Goal: Task Accomplishment & Management: Complete application form

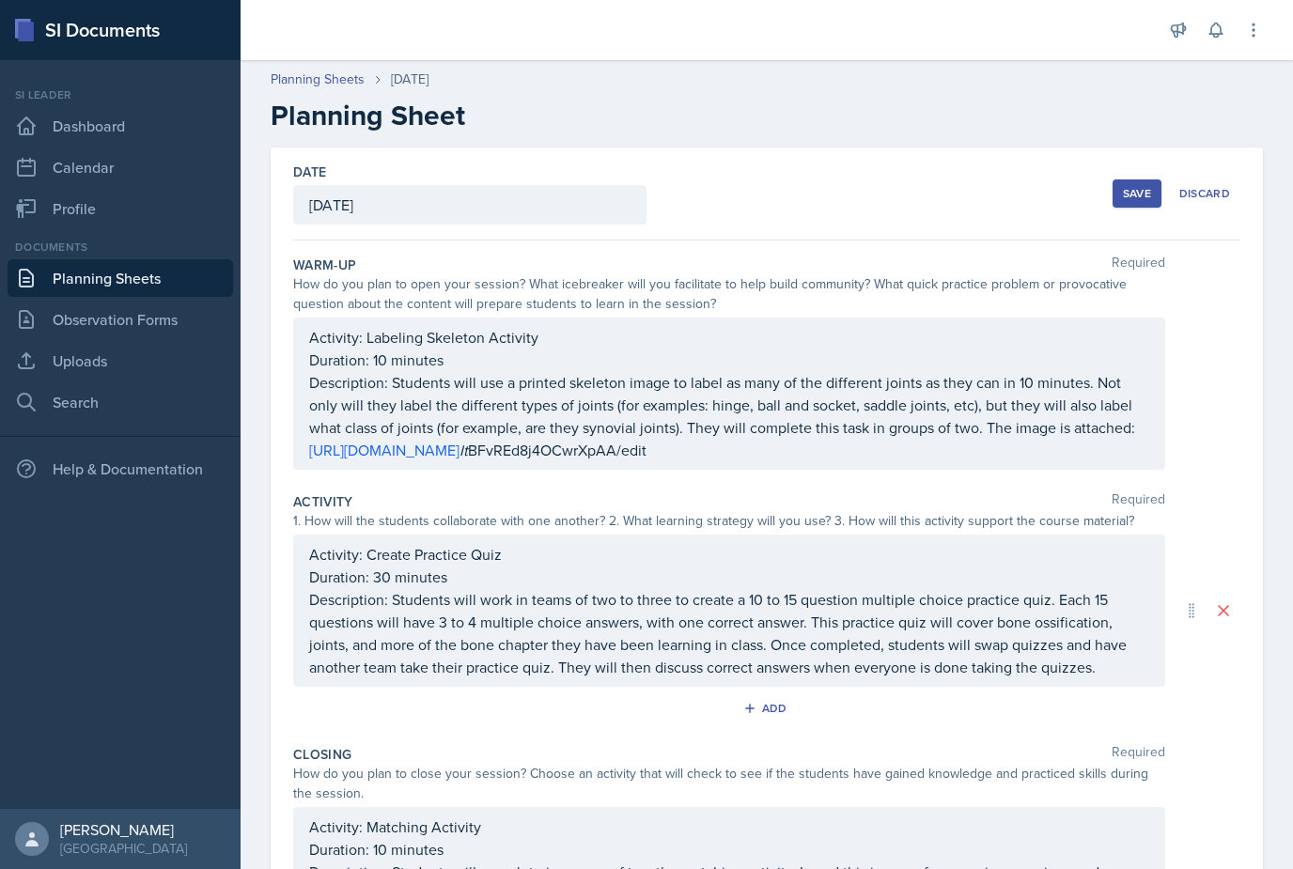
scroll to position [82, 0]
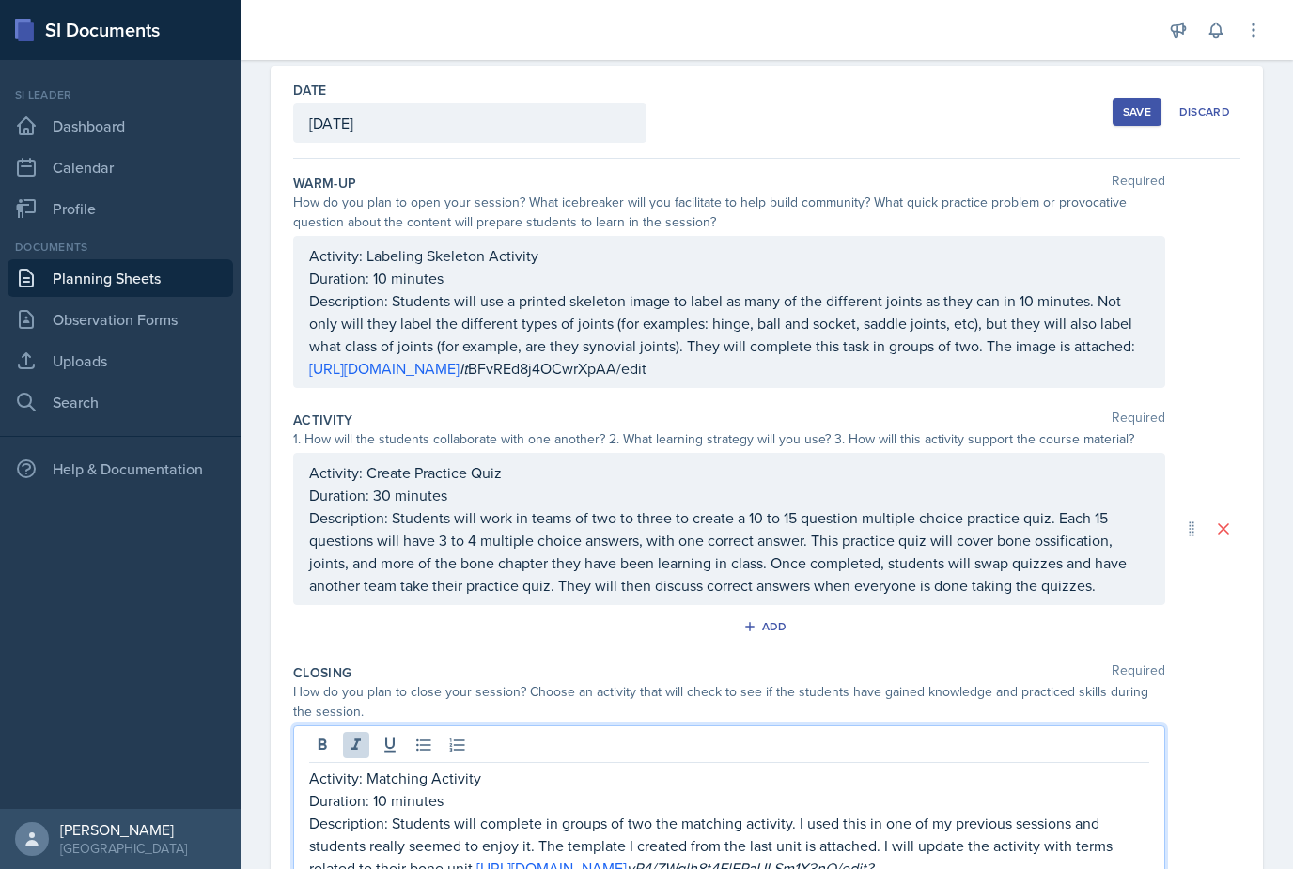
click at [1059, 812] on p "Description: Students will complete in groups of two the matching activity. I u…" at bounding box center [729, 857] width 840 height 90
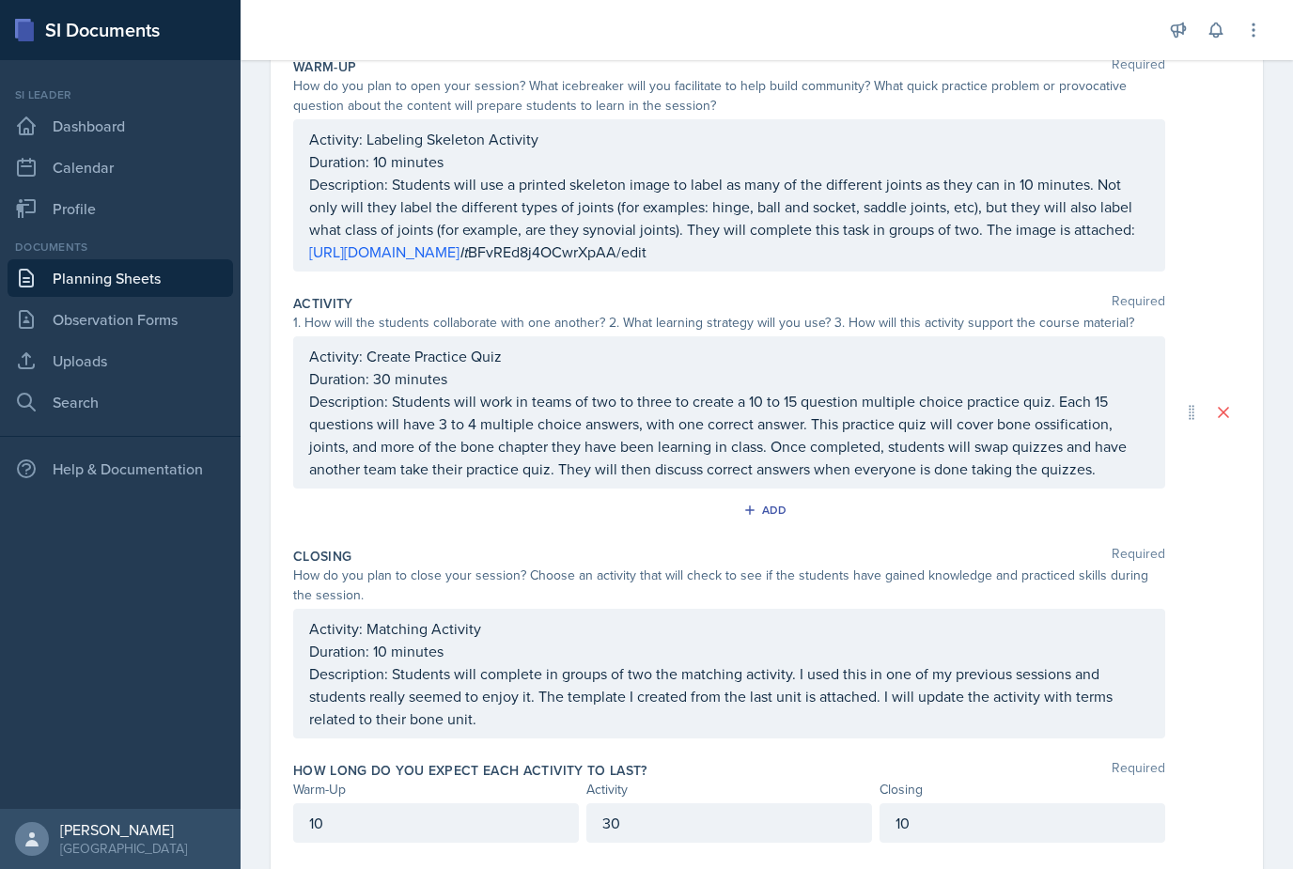
scroll to position [187, 0]
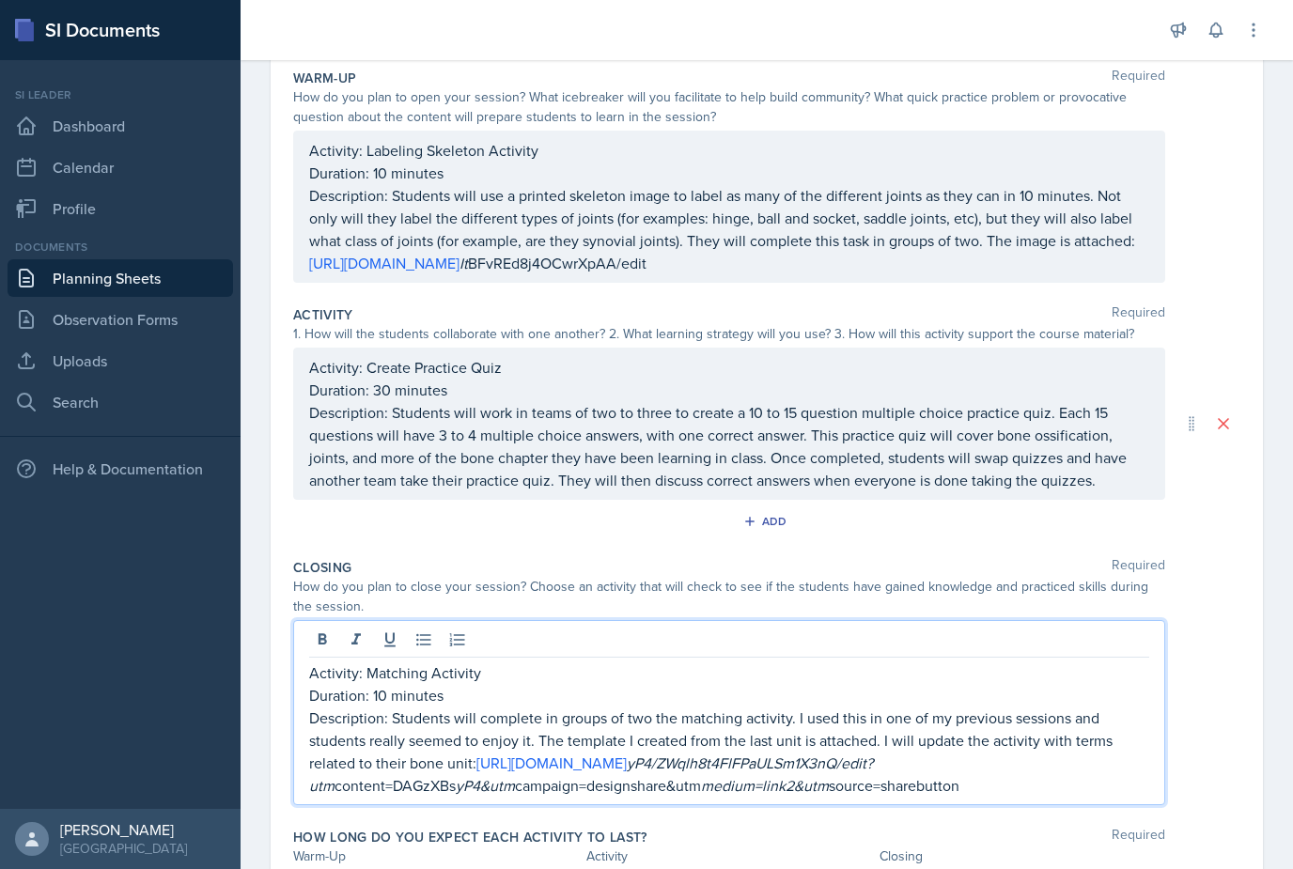
click at [496, 753] on link "[URL][DOMAIN_NAME]" at bounding box center [551, 763] width 150 height 21
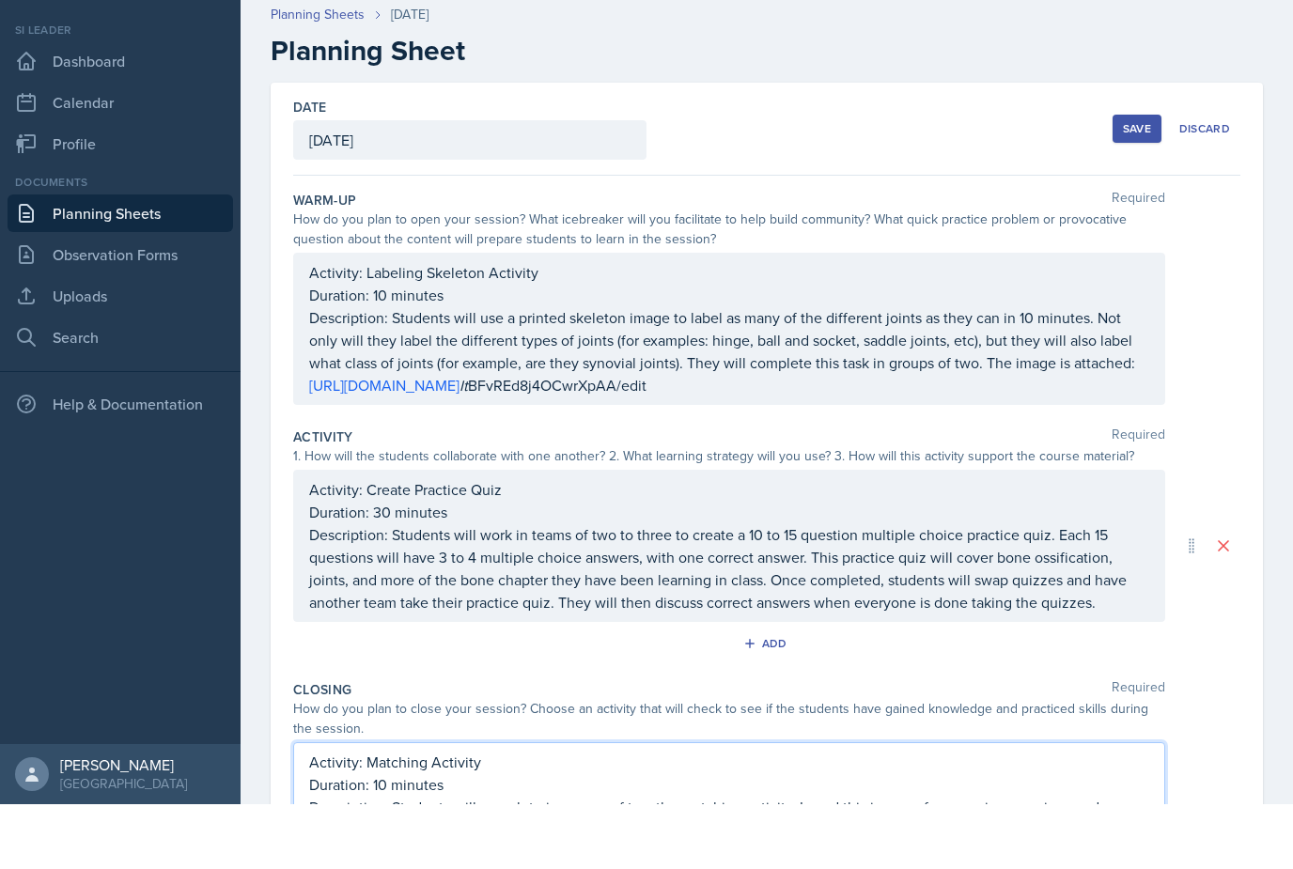
scroll to position [0, 0]
click at [1132, 186] on div "Save" at bounding box center [1137, 193] width 28 height 15
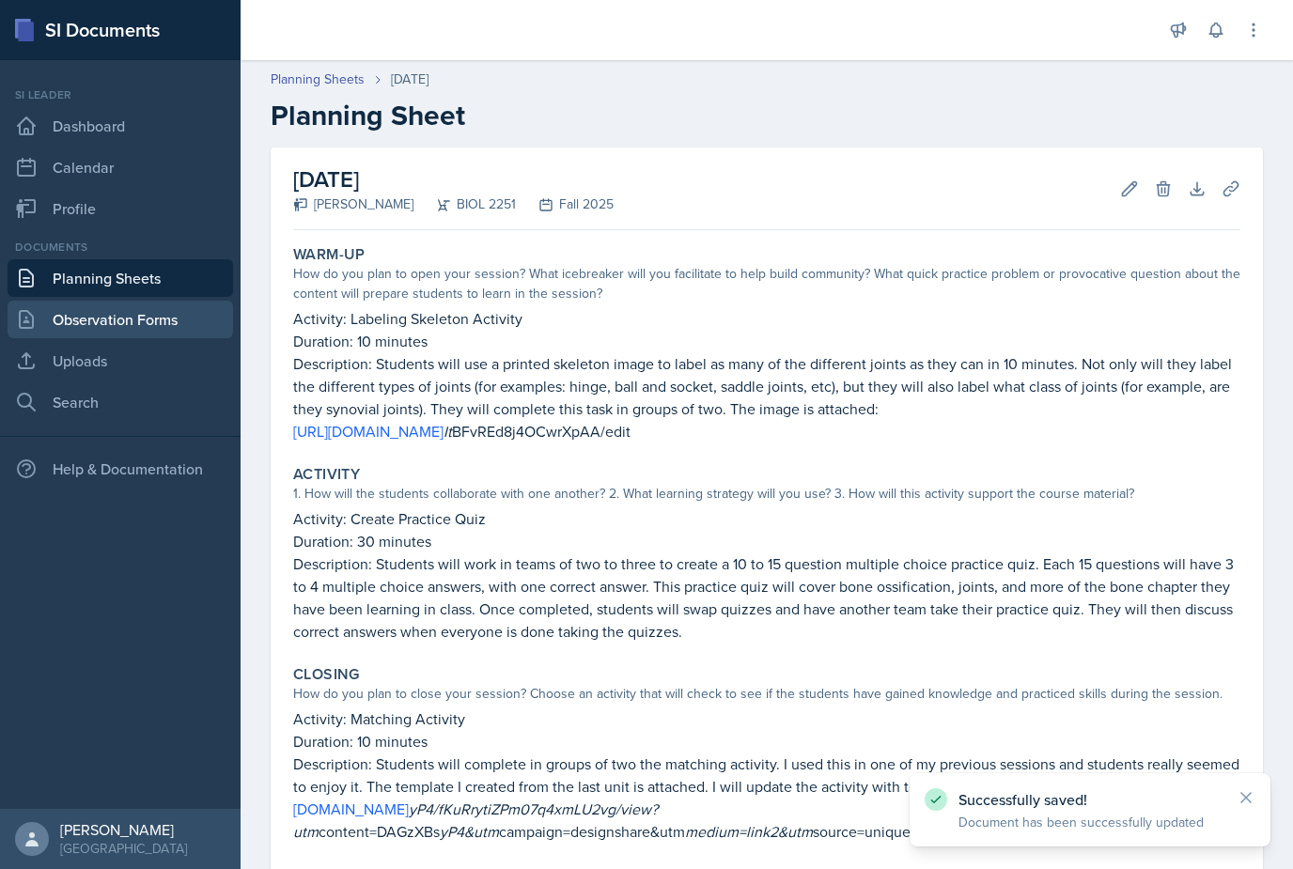
click at [186, 301] on link "Observation Forms" at bounding box center [120, 320] width 225 height 38
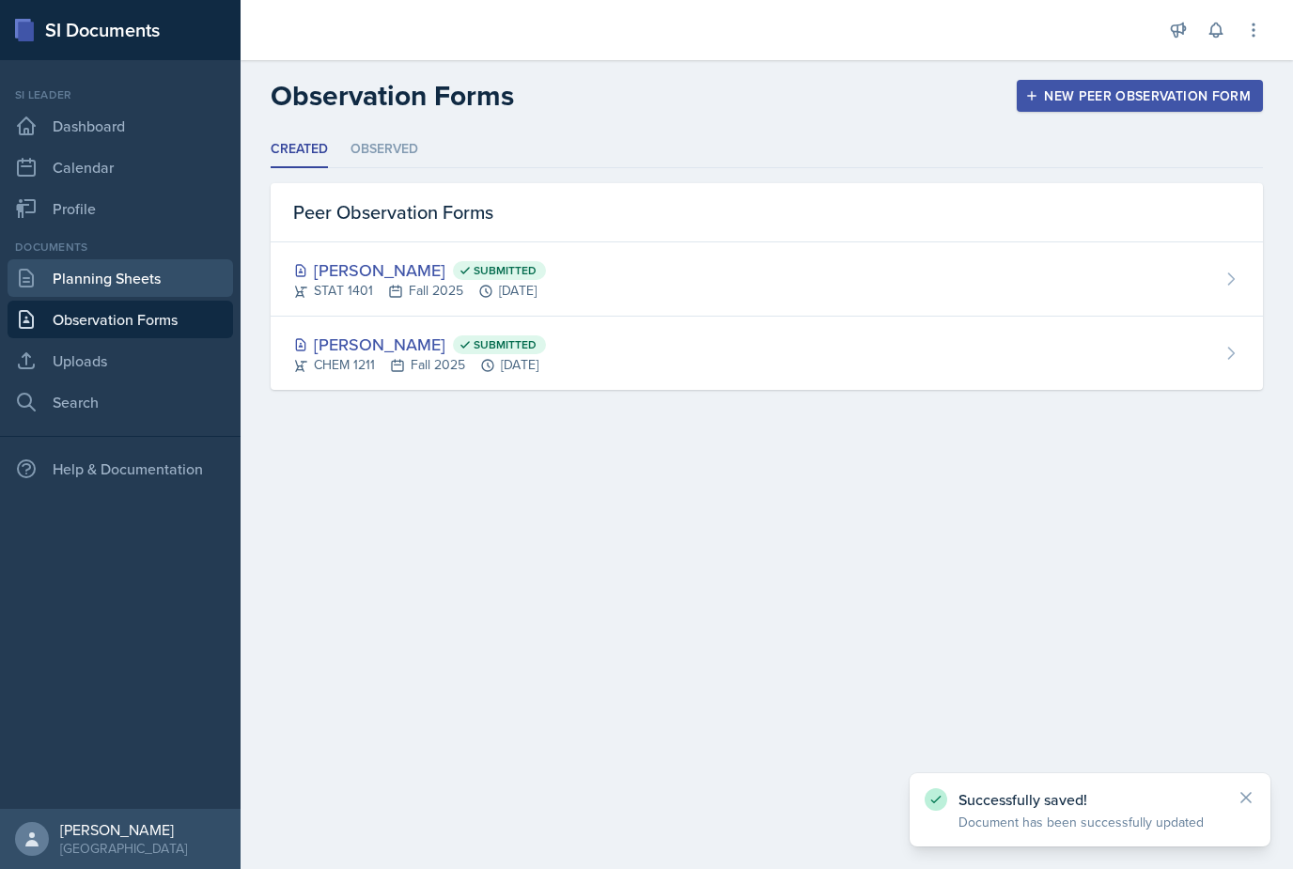
click at [194, 278] on link "Planning Sheets" at bounding box center [120, 278] width 225 height 38
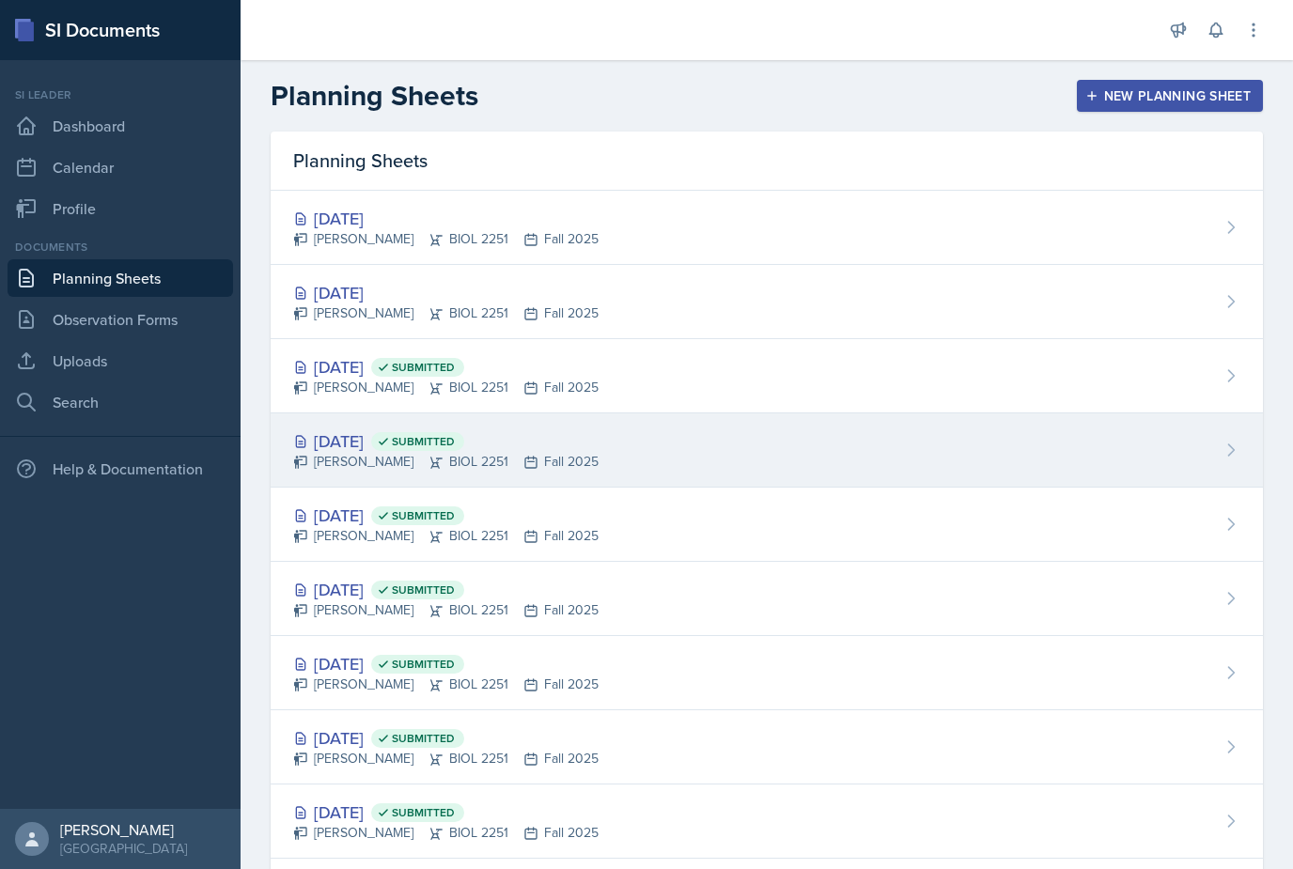
click at [368, 438] on div "[DATE] Submitted" at bounding box center [445, 440] width 305 height 25
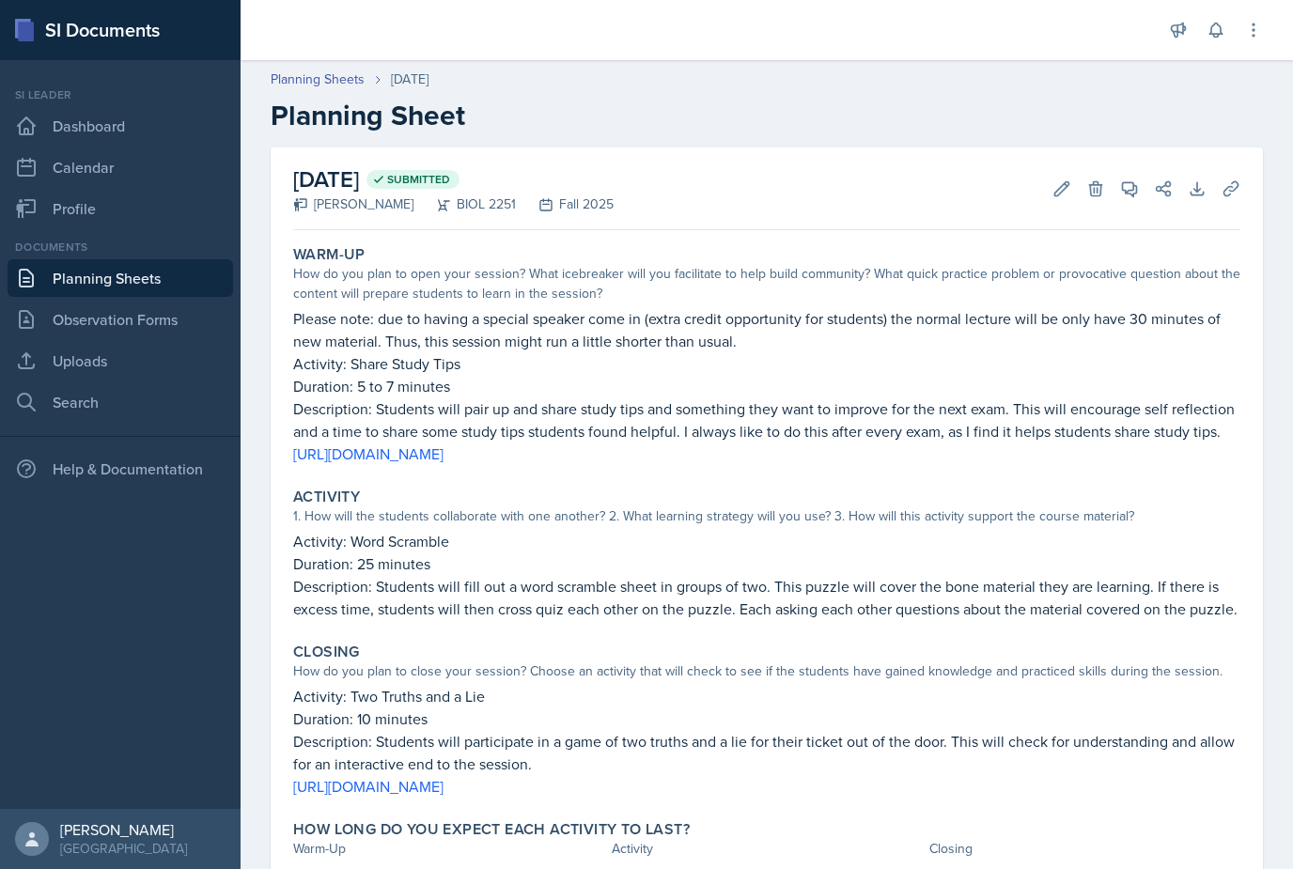
click at [184, 276] on link "Planning Sheets" at bounding box center [120, 278] width 225 height 38
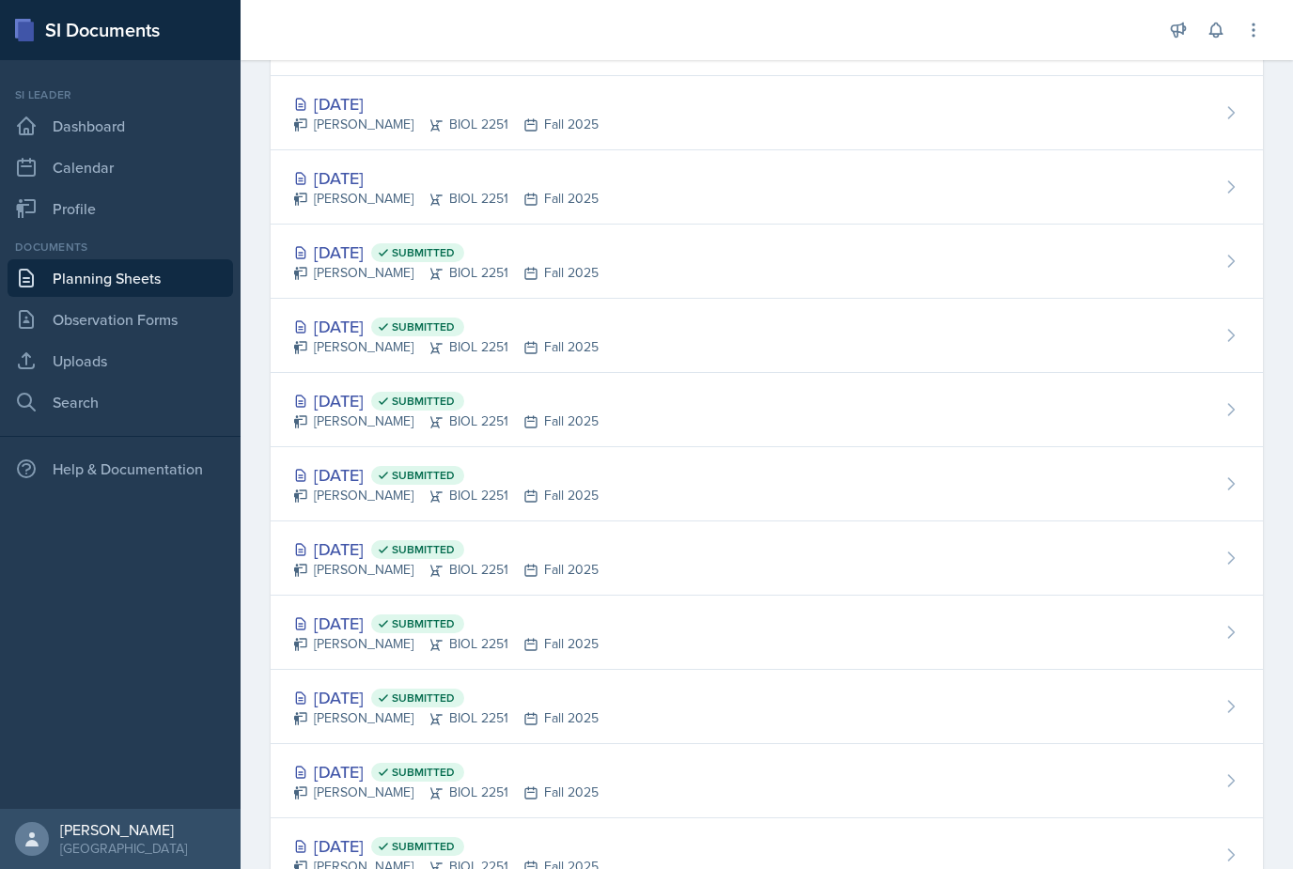
scroll to position [116, 0]
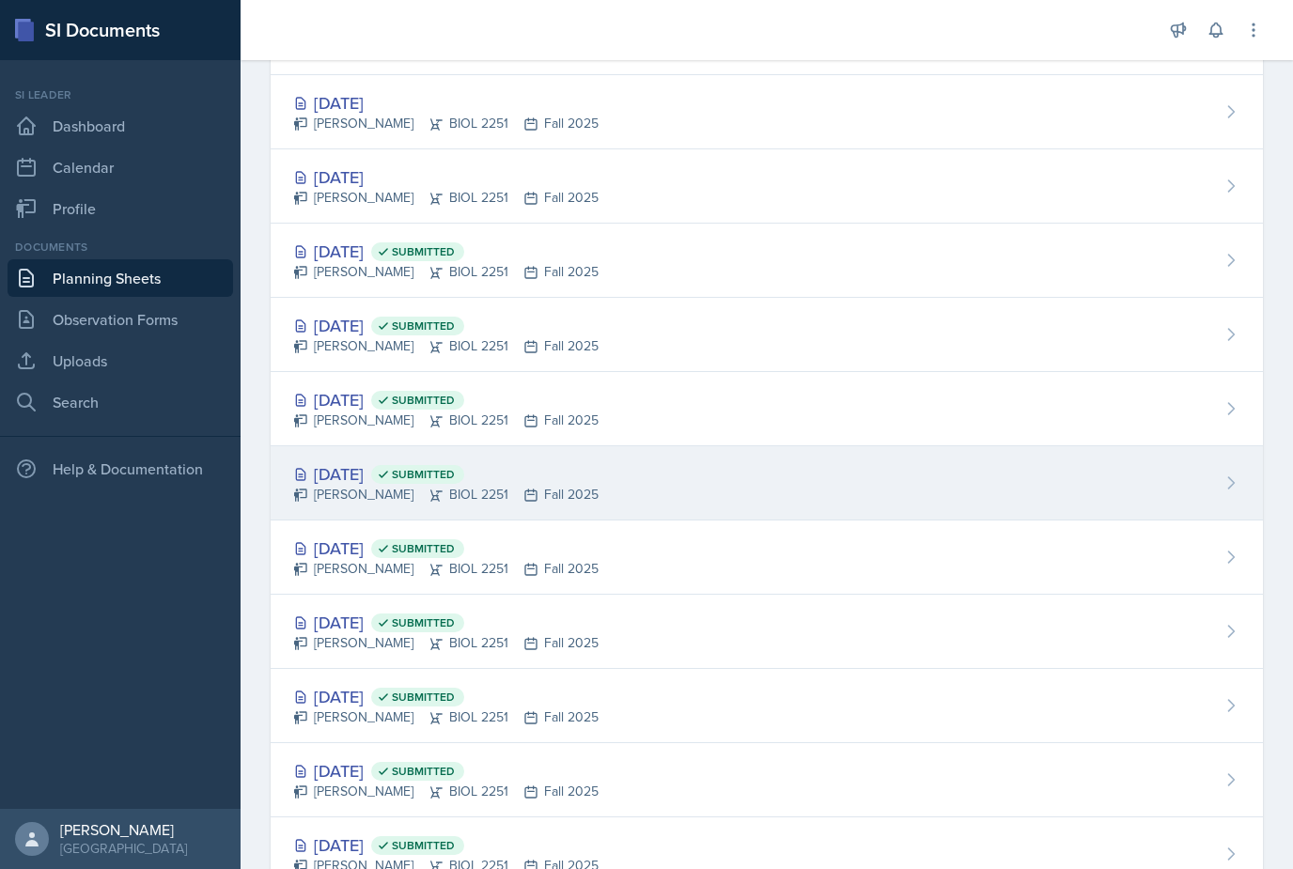
click at [399, 485] on div "[PERSON_NAME] BIOL 2251 Fall 2025" at bounding box center [445, 495] width 305 height 20
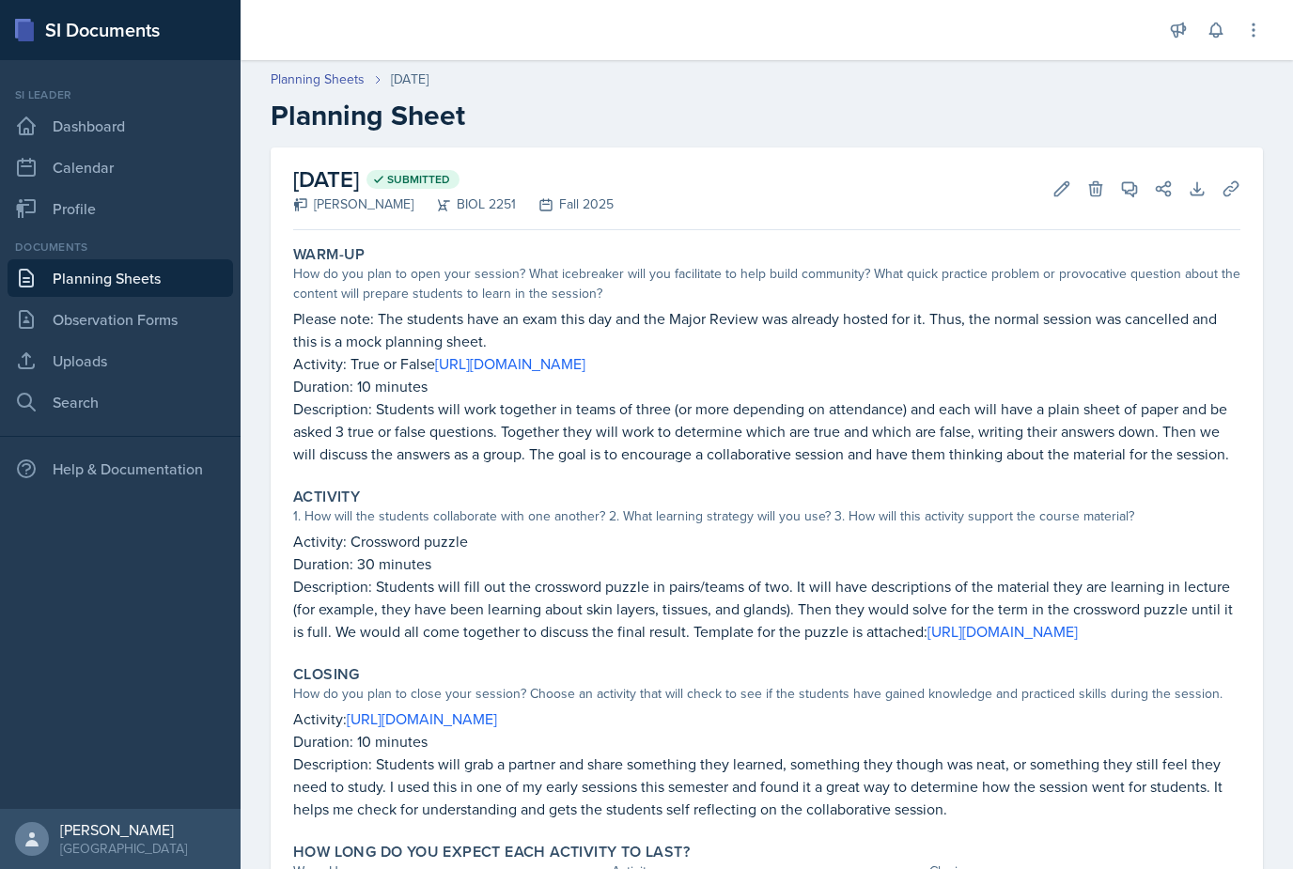
click at [76, 275] on link "Planning Sheets" at bounding box center [120, 278] width 225 height 38
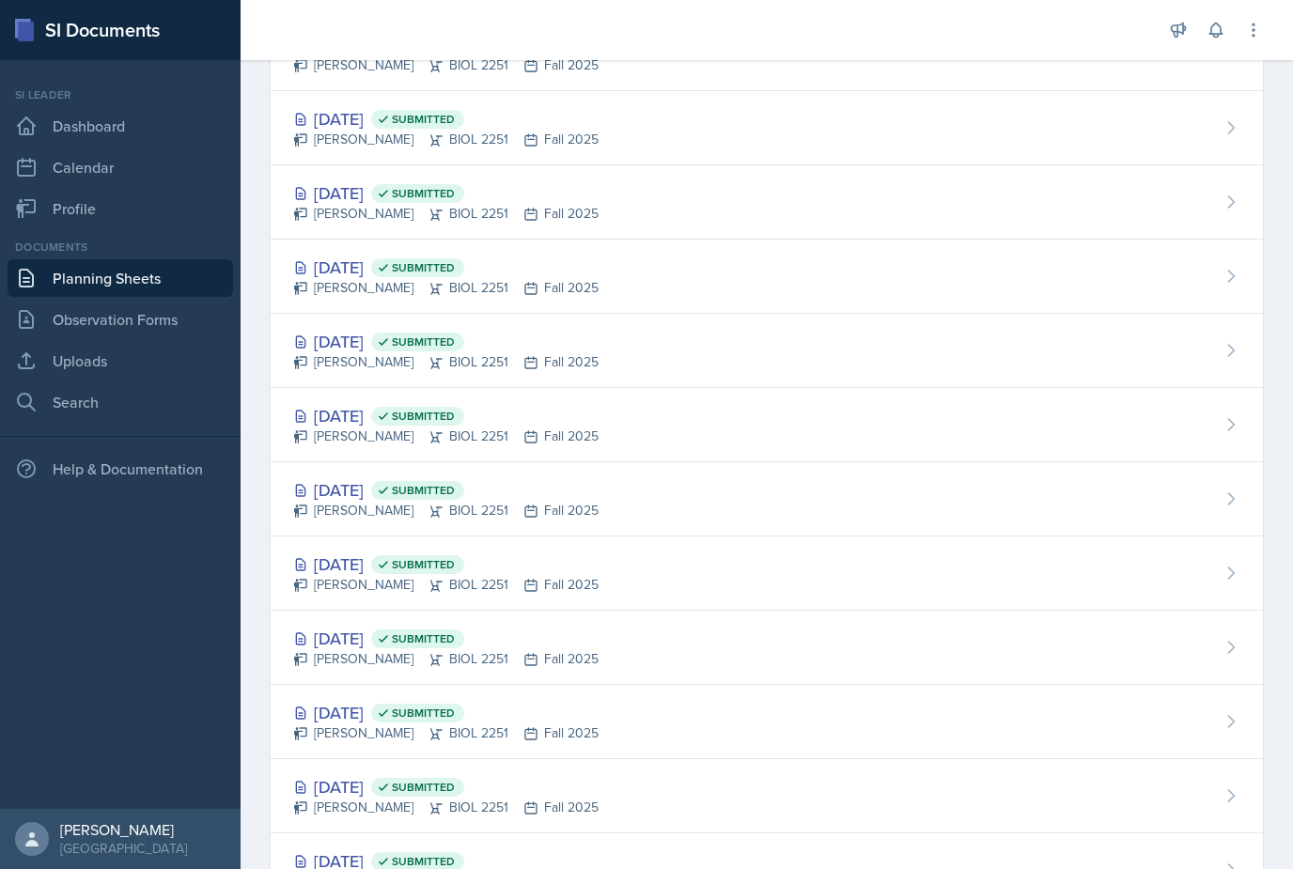
scroll to position [248, 0]
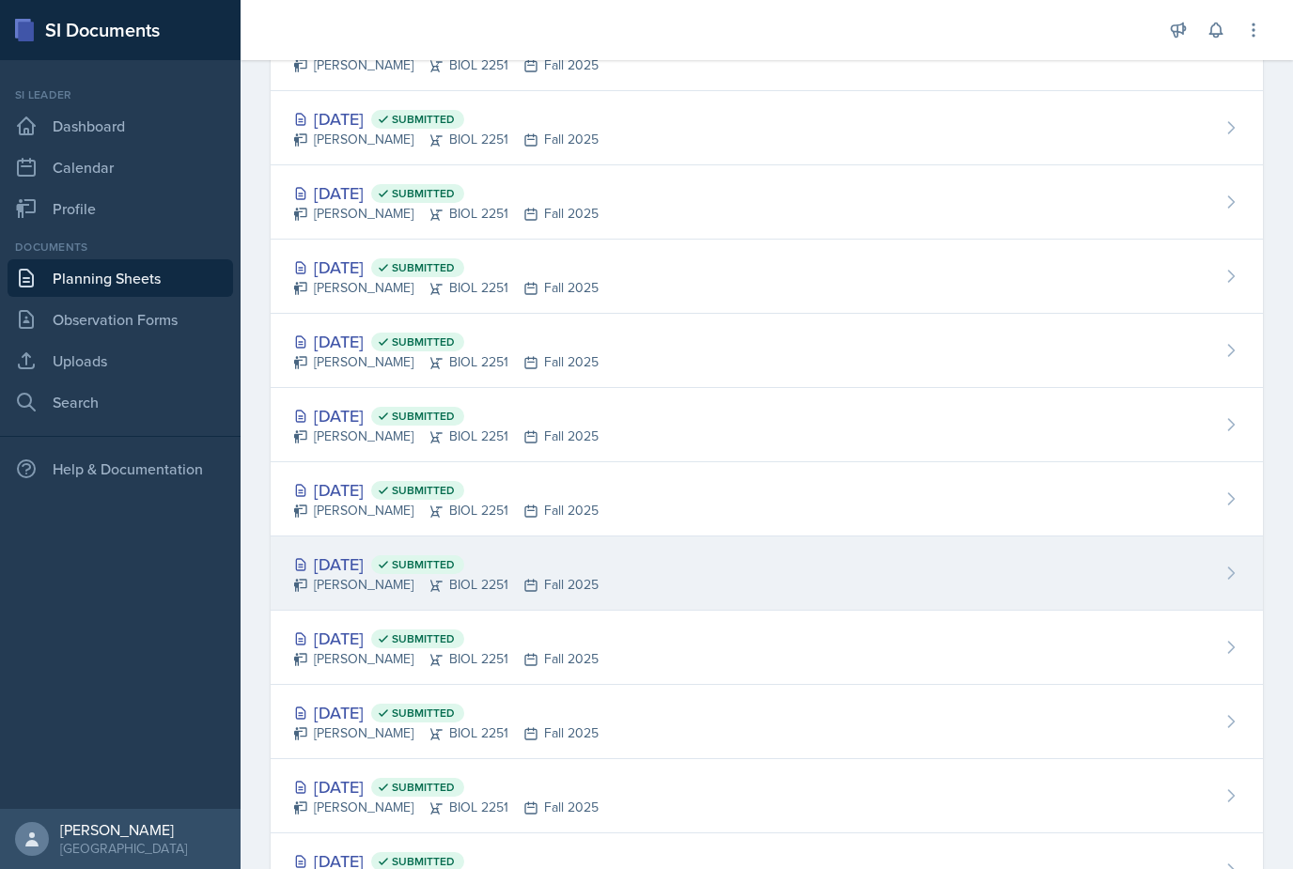
click at [407, 562] on div "[DATE] Submitted" at bounding box center [445, 564] width 305 height 25
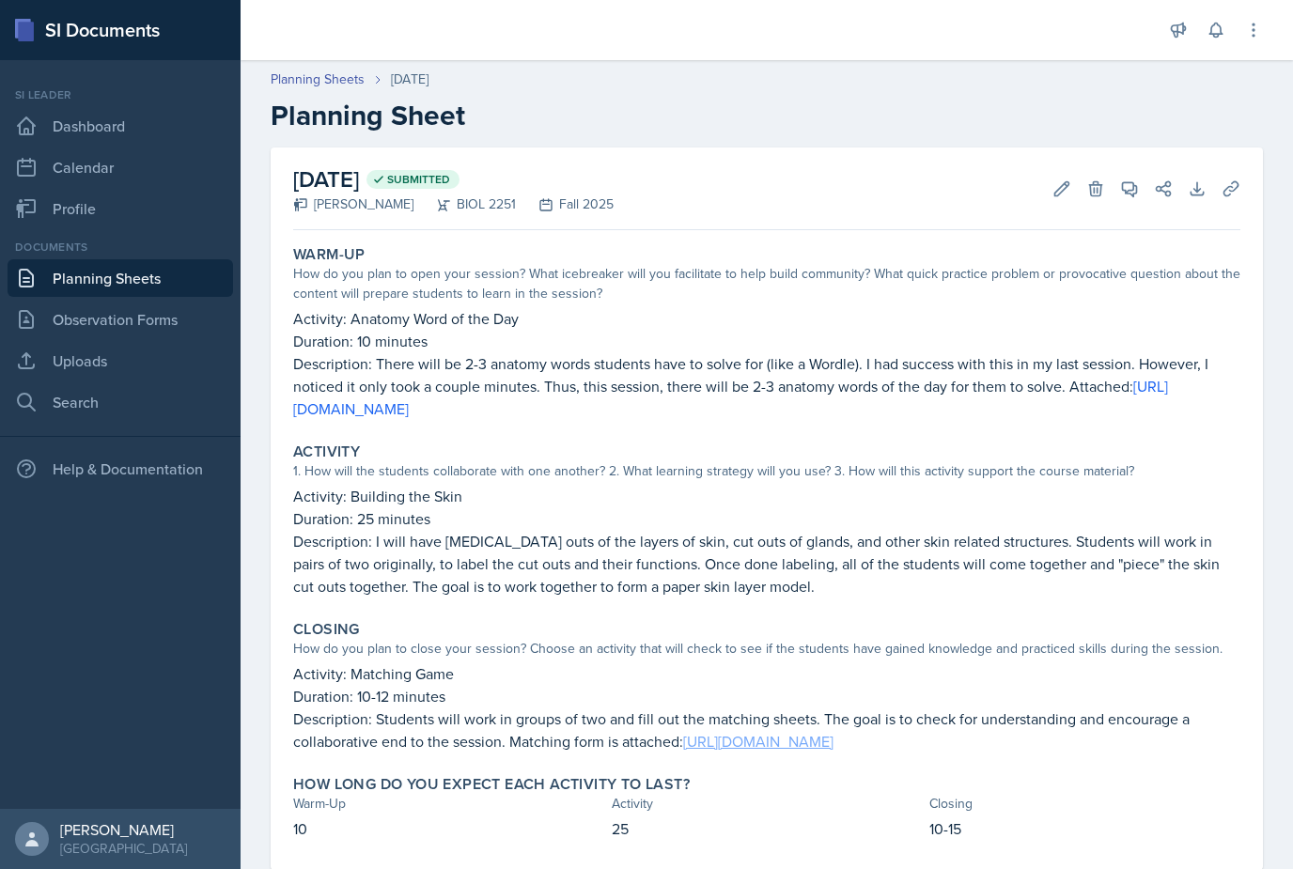
click at [833, 751] on link "[URL][DOMAIN_NAME]" at bounding box center [758, 741] width 150 height 21
click at [833, 752] on link "[URL][DOMAIN_NAME]" at bounding box center [758, 741] width 150 height 21
click at [833, 744] on link "[URL][DOMAIN_NAME]" at bounding box center [758, 741] width 150 height 21
click at [177, 283] on link "Planning Sheets" at bounding box center [120, 278] width 225 height 38
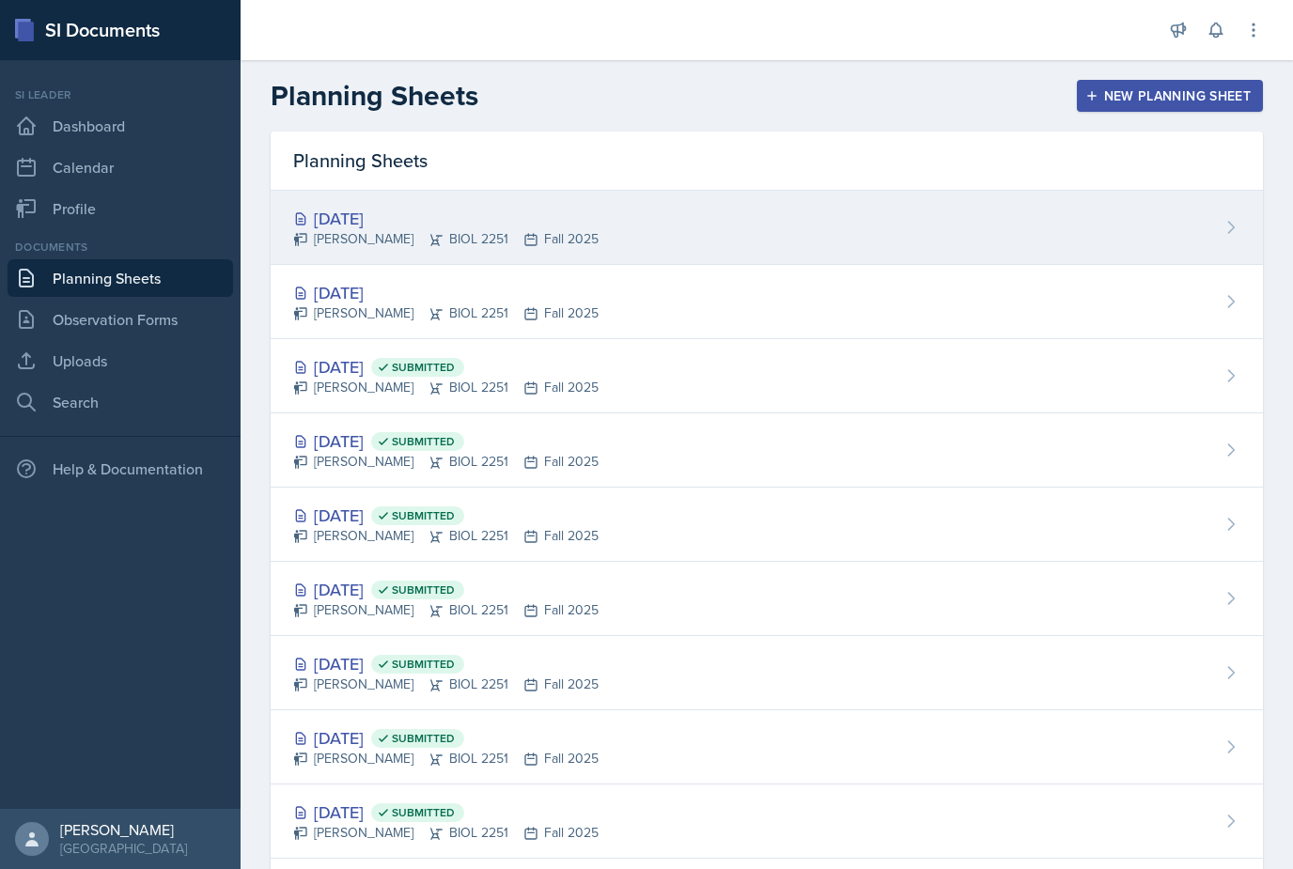
click at [388, 224] on div "[DATE]" at bounding box center [445, 218] width 305 height 25
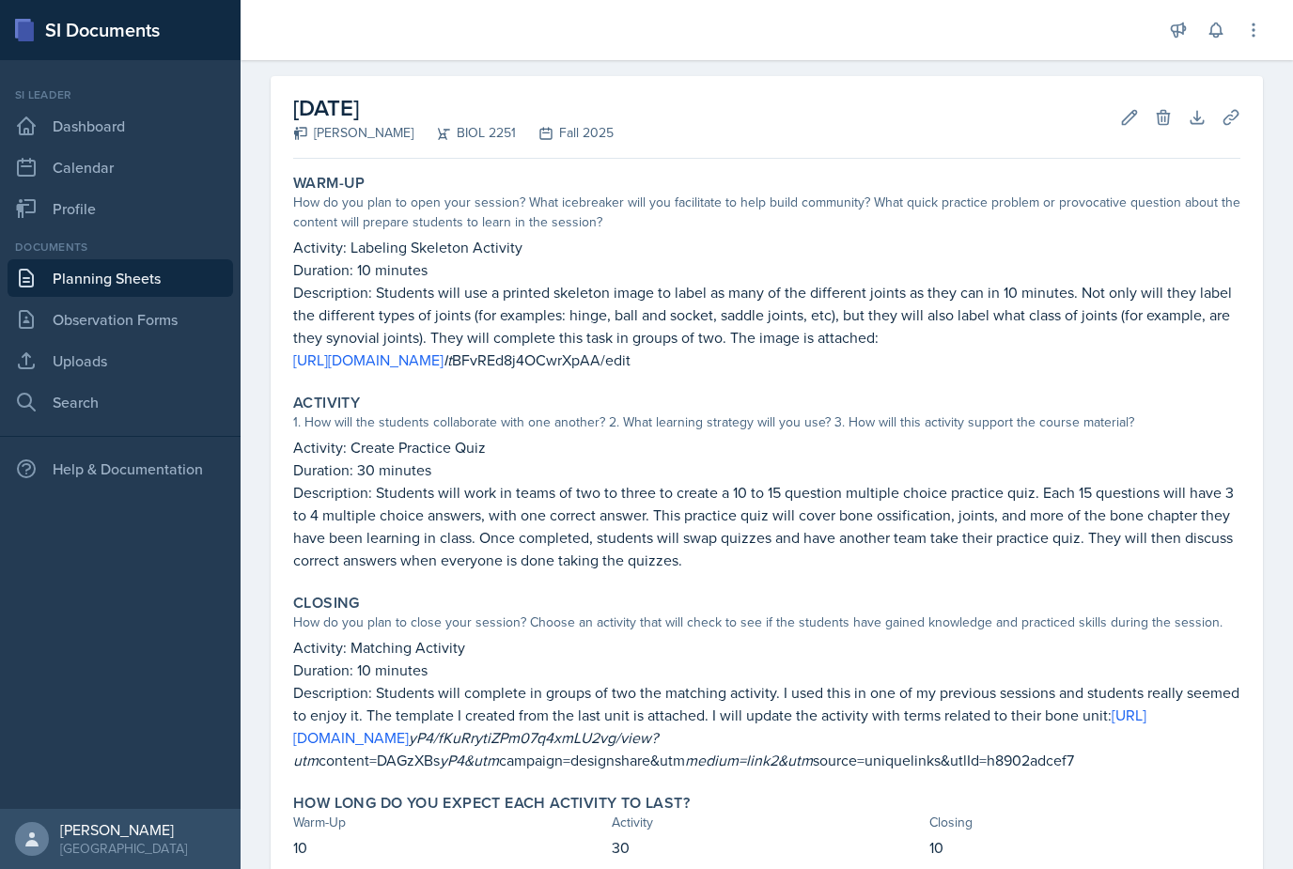
scroll to position [99, 0]
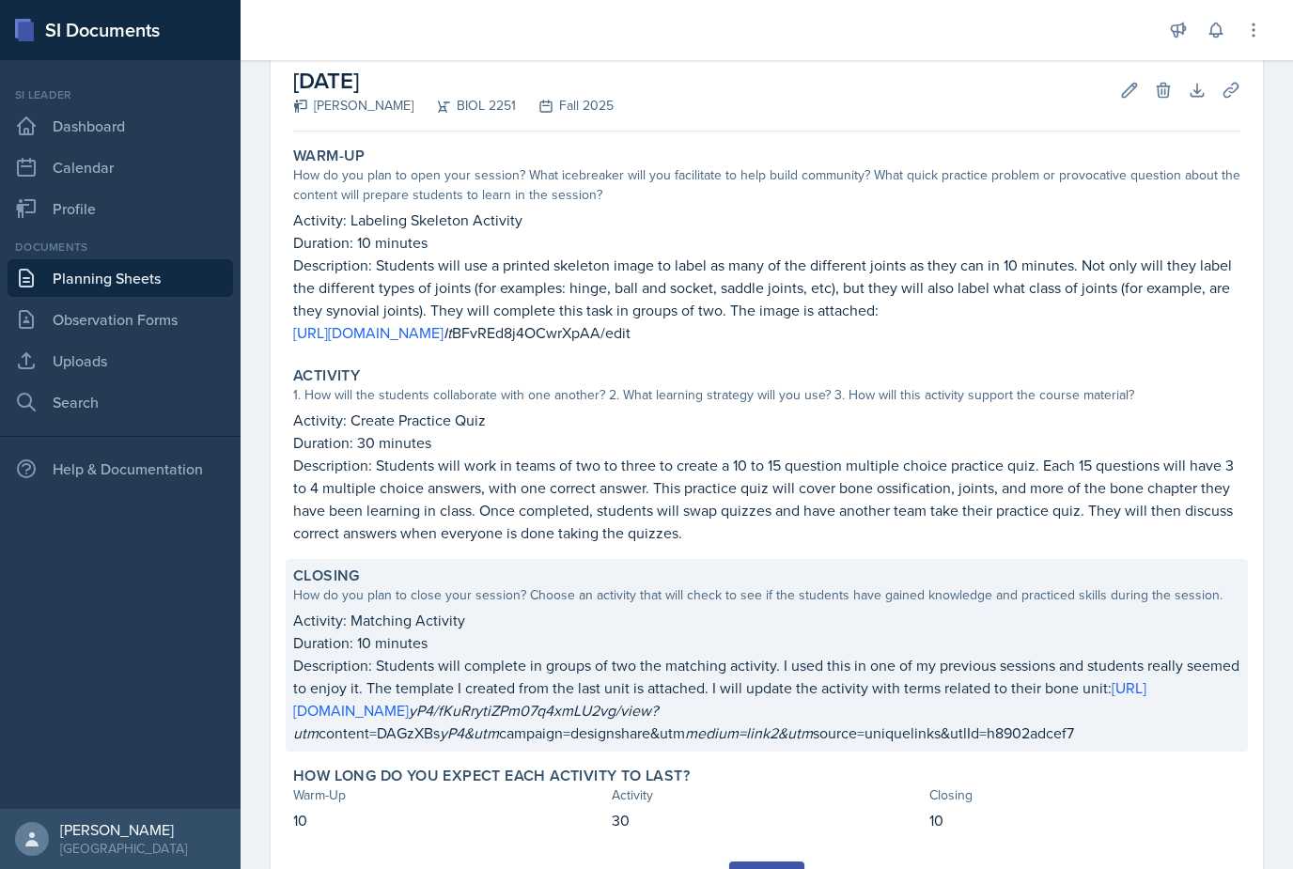
click at [1118, 736] on p "Description: Students will complete in groups of two the matching activity. I u…" at bounding box center [766, 699] width 947 height 90
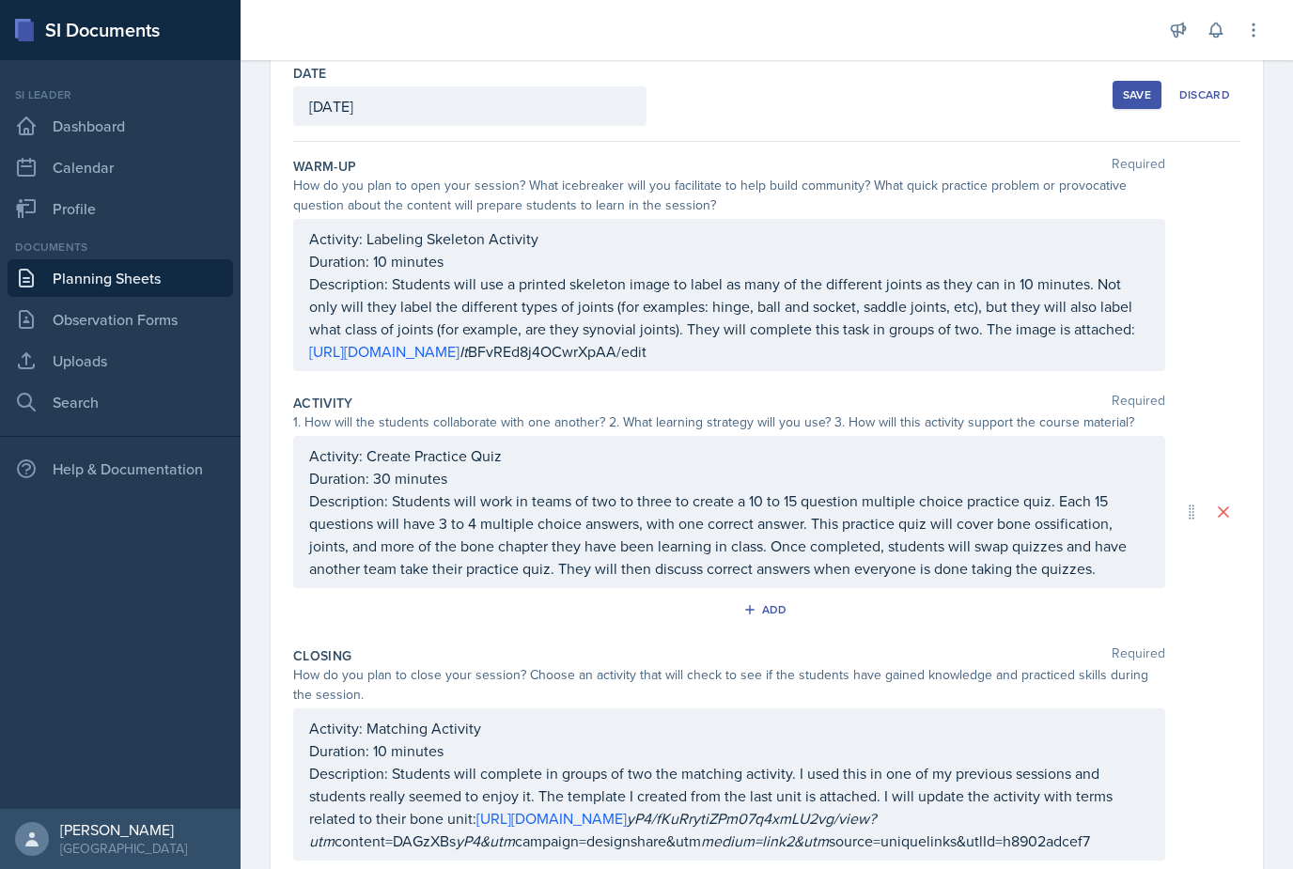
scroll to position [93, 0]
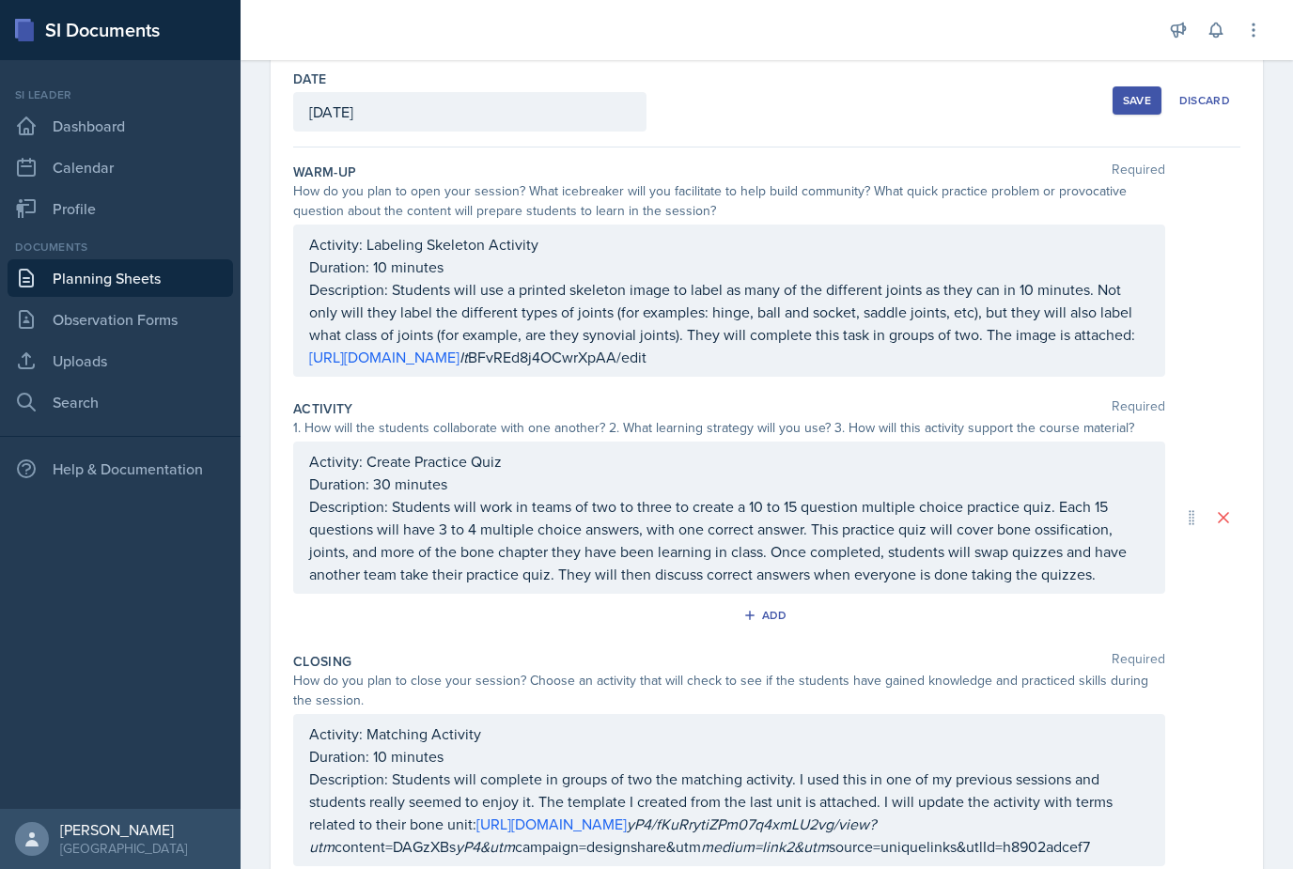
click at [1107, 833] on p "Description: Students will complete in groups of two the matching activity. I u…" at bounding box center [729, 813] width 840 height 90
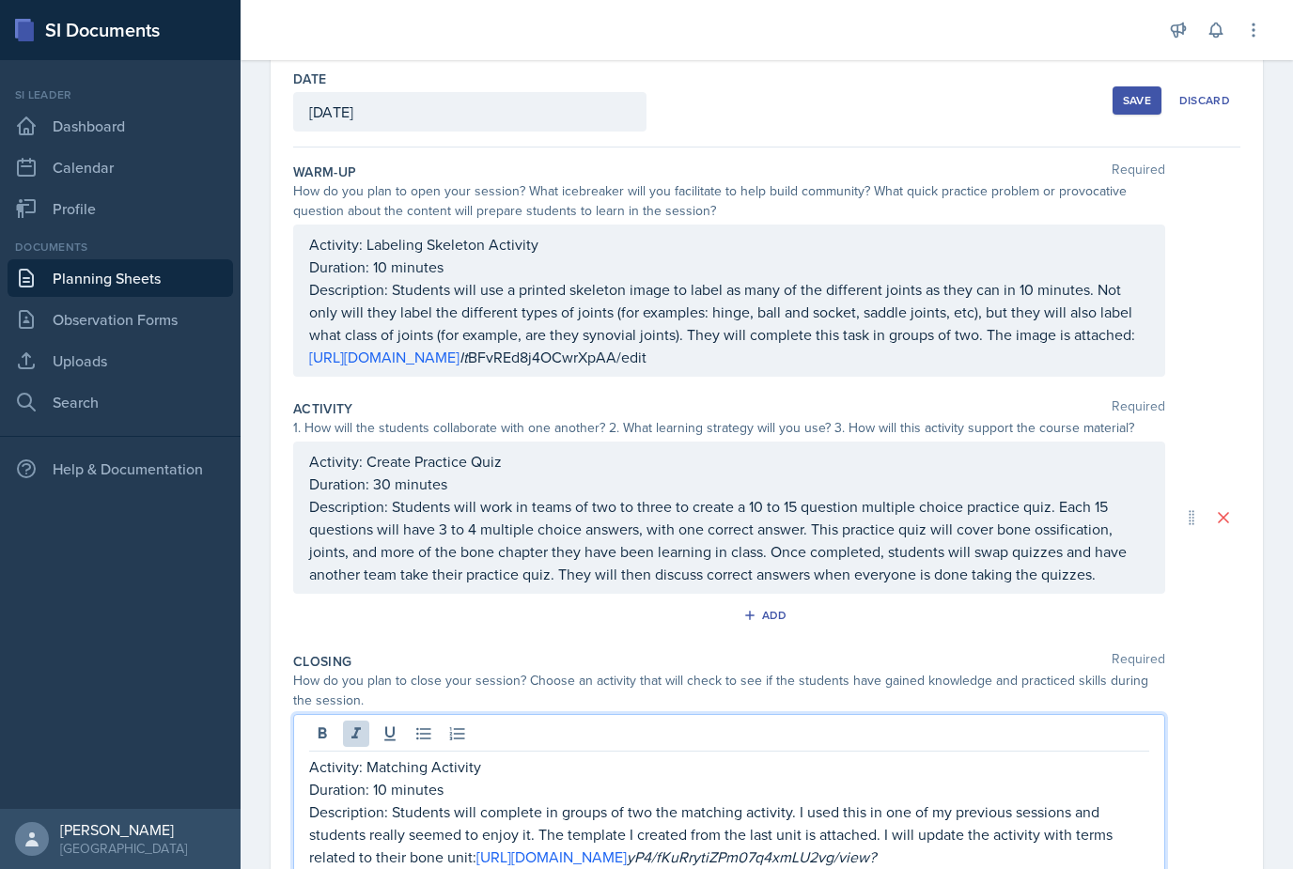
scroll to position [60, 0]
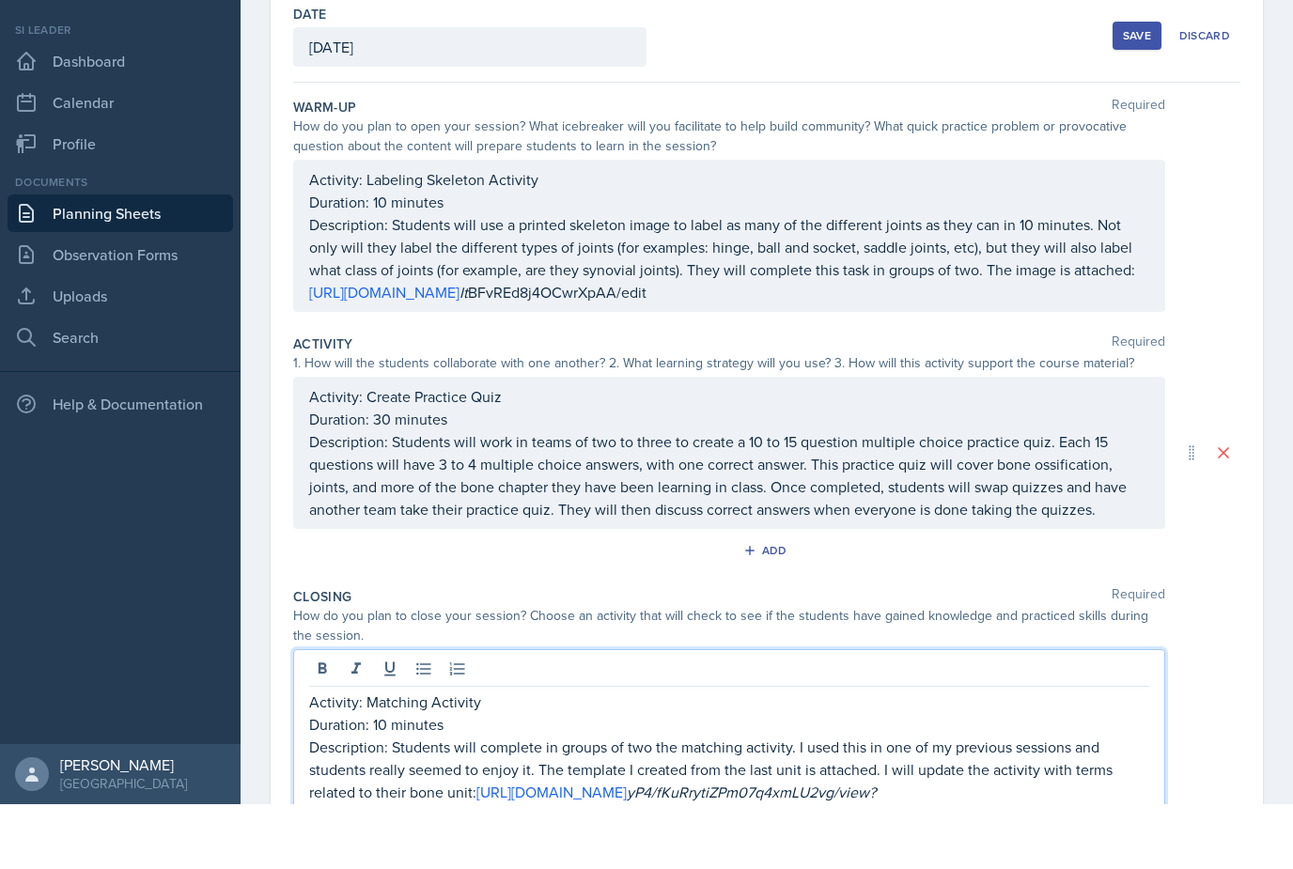
click at [1116, 801] on p "Description: Students will complete in groups of two the matching activity. I u…" at bounding box center [729, 846] width 840 height 90
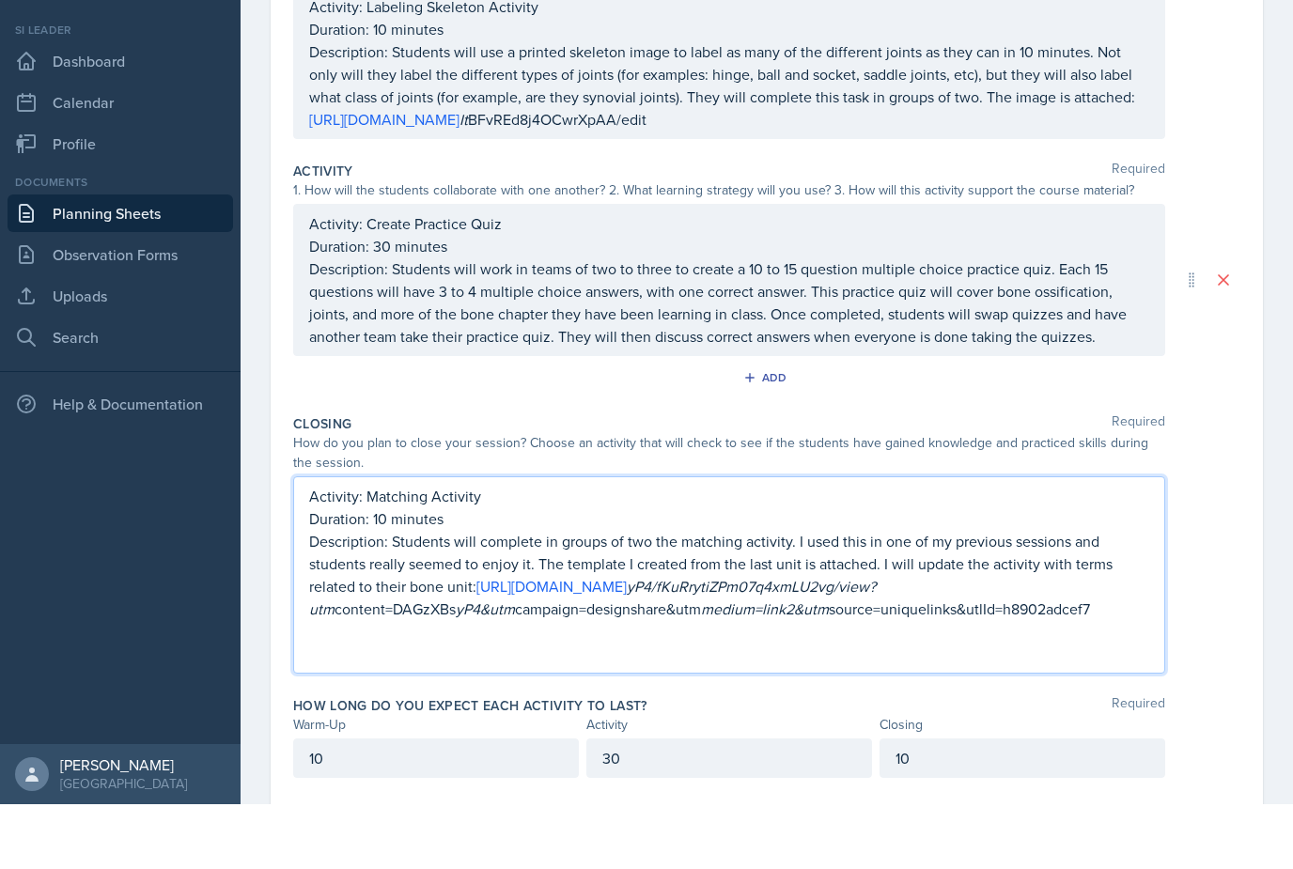
scroll to position [255, 0]
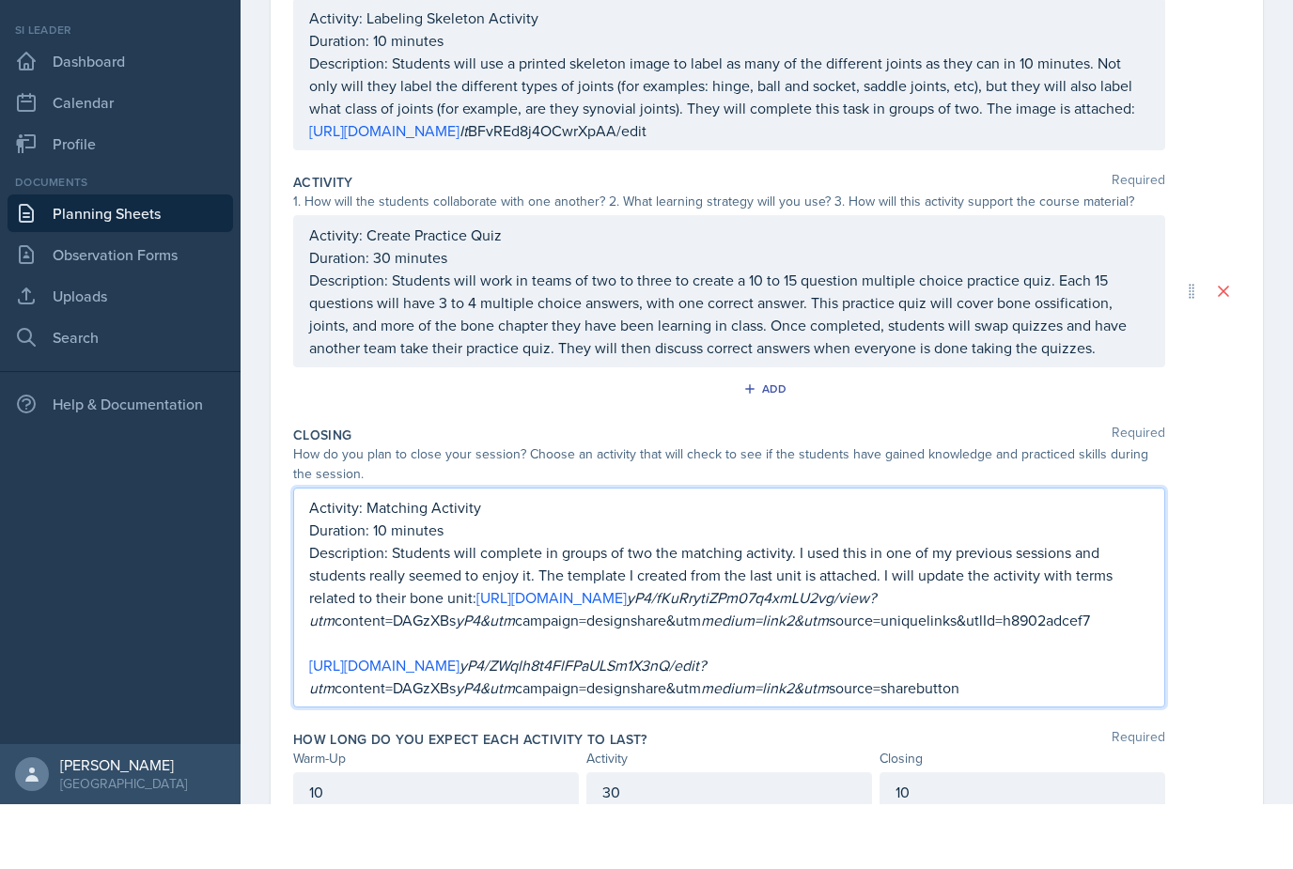
click at [1044, 719] on p "[URL][DOMAIN_NAME] yP4/ZWqlh8t4FlFPaULSm1X3nQ/edit?utm content=DAGzXBs yP4&utm …" at bounding box center [729, 741] width 840 height 45
click at [459, 720] on link "[URL][DOMAIN_NAME]" at bounding box center [384, 730] width 150 height 21
click at [491, 742] on em "yP4&utm" at bounding box center [485, 752] width 59 height 21
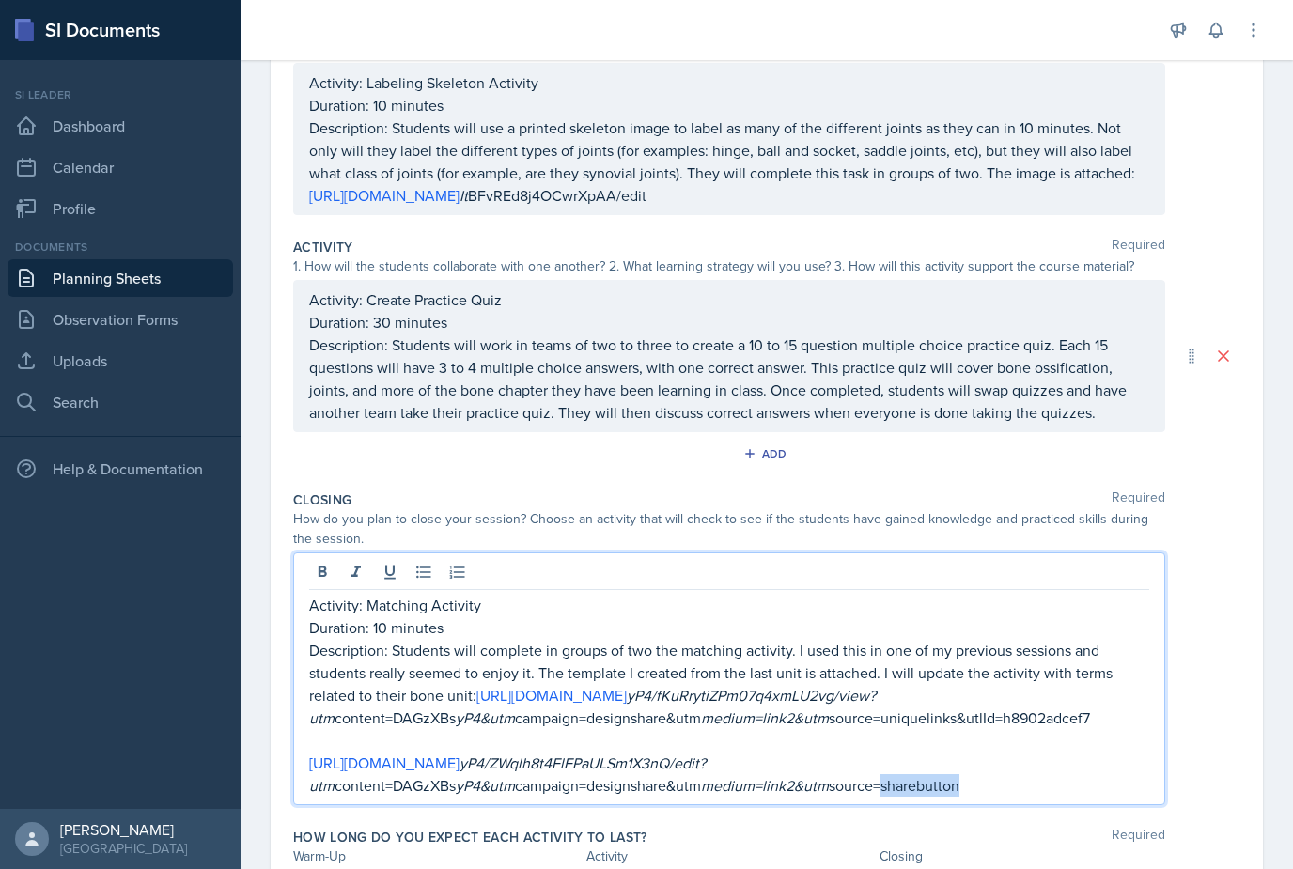
click at [907, 752] on p "[URL][DOMAIN_NAME] yP4/ZWqlh8t4FlFPaULSm1X3nQ/edit?utm content=DAGzXBs yP4&utm …" at bounding box center [729, 774] width 840 height 45
click at [1091, 664] on p "Description: Students will complete in groups of two the matching activity. I u…" at bounding box center [729, 684] width 840 height 90
click at [1100, 661] on p "Description: Students will complete in groups of two the matching activity. I u…" at bounding box center [729, 684] width 840 height 90
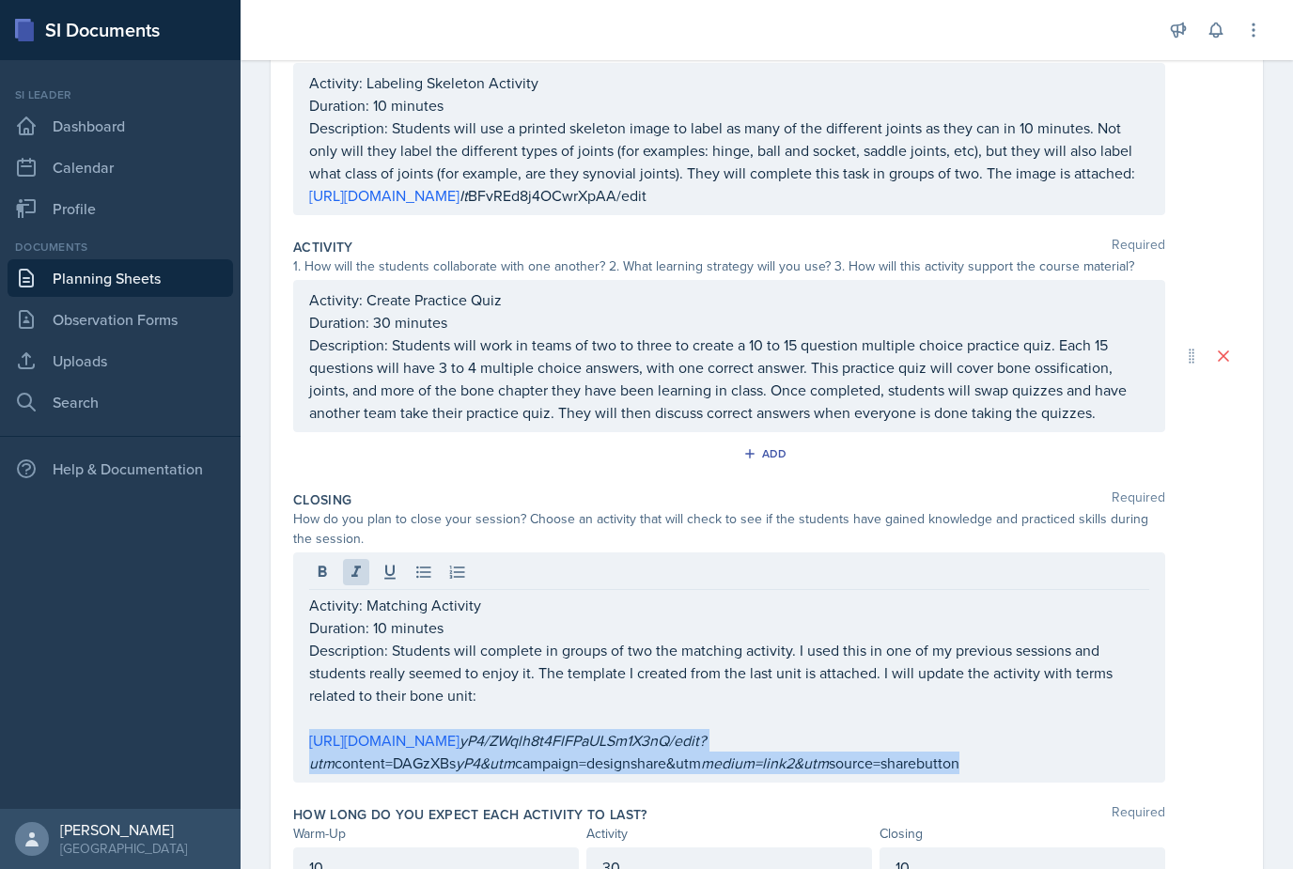
click at [551, 639] on p "Description: Students will complete in groups of two the matching activity. I u…" at bounding box center [729, 673] width 840 height 68
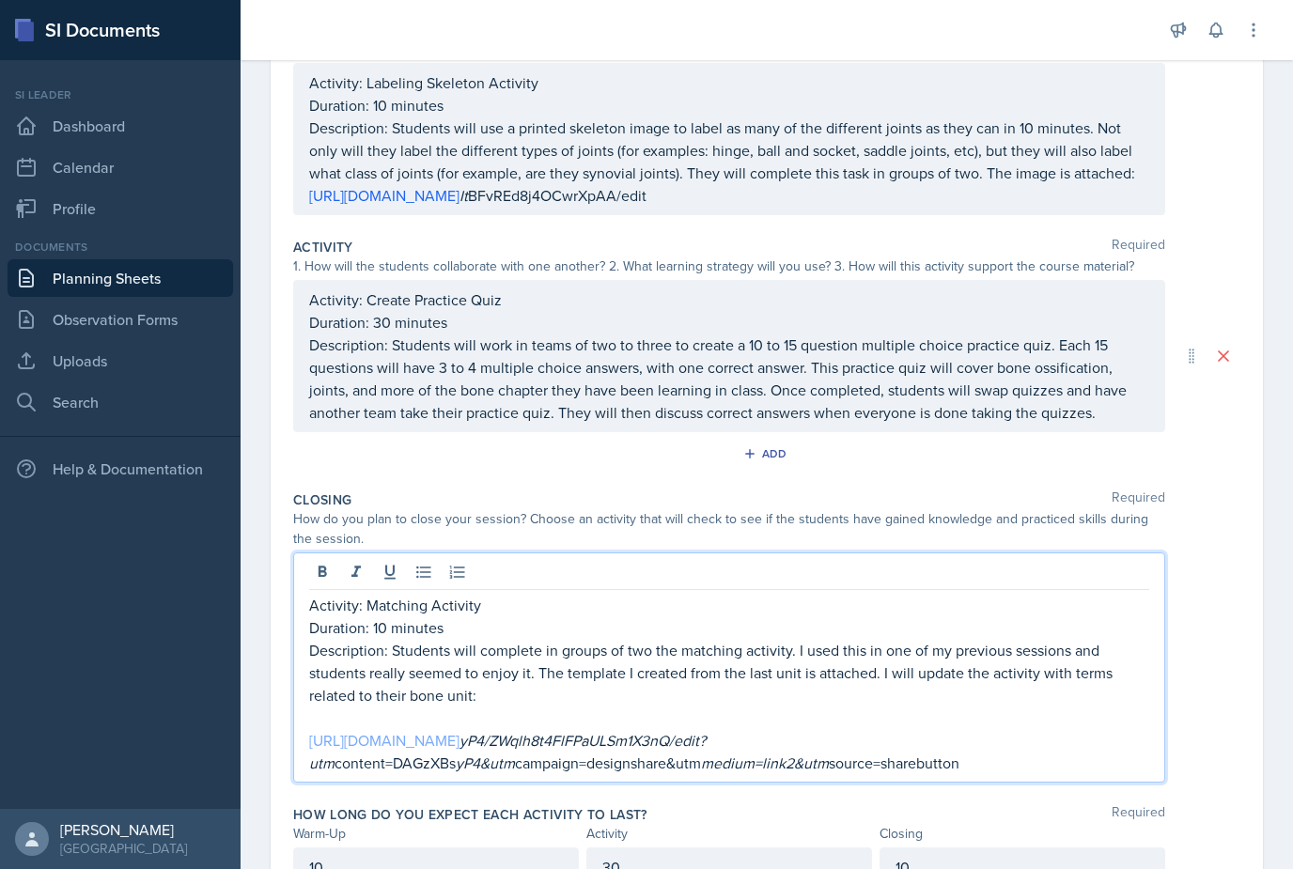
click at [366, 730] on link "[URL][DOMAIN_NAME]" at bounding box center [384, 740] width 150 height 21
click at [486, 753] on em "yP4&utm" at bounding box center [485, 763] width 59 height 21
click at [459, 730] on link "[URL][DOMAIN_NAME]" at bounding box center [384, 740] width 150 height 21
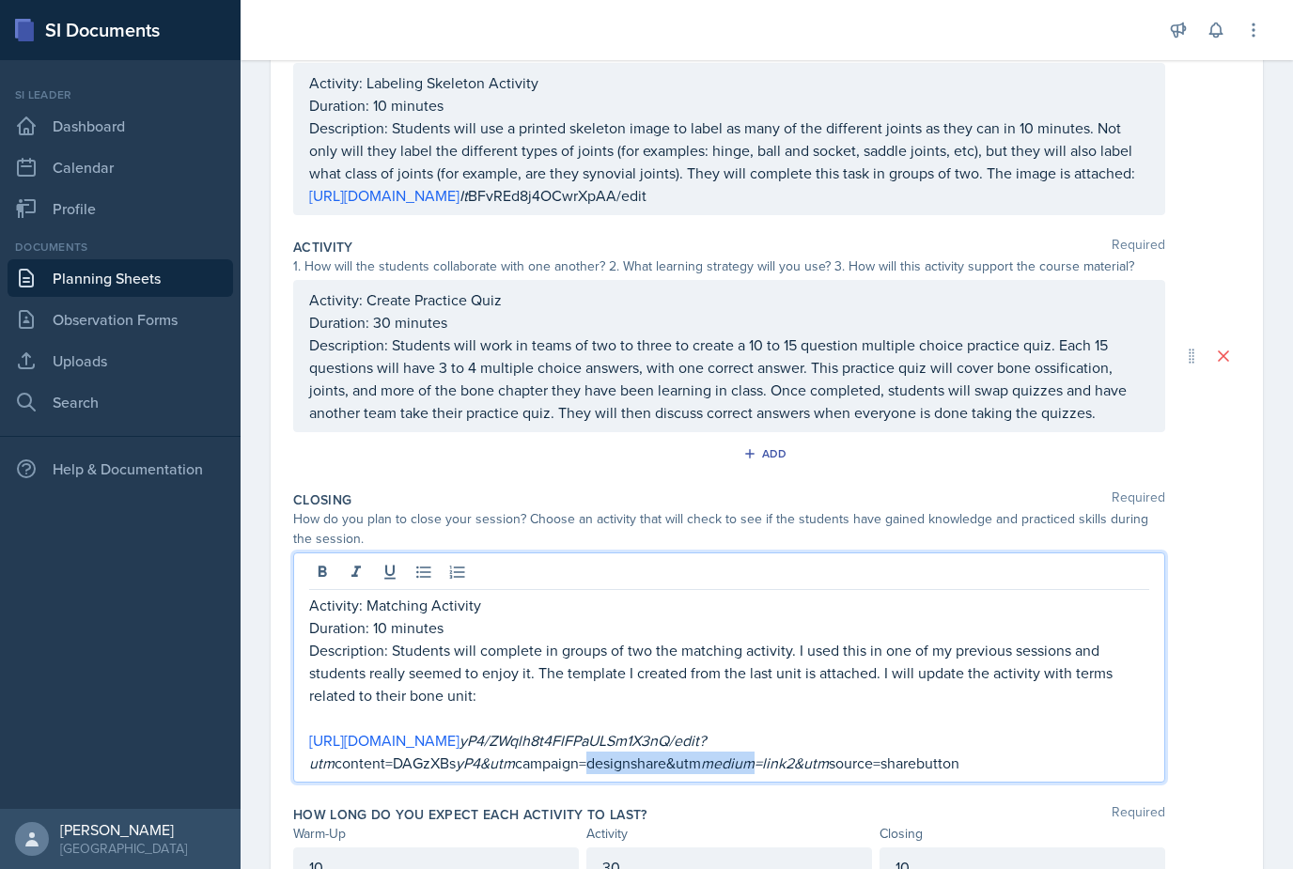
click at [700, 729] on p "[URL][DOMAIN_NAME] yP4/ZWqlh8t4FlFPaULSm1X3nQ/edit?utm content=DAGzXBs yP4&utm …" at bounding box center [729, 751] width 840 height 45
click at [523, 729] on p "[URL][DOMAIN_NAME] yP4/ZWqlh8t4FlFPaULSm1X3nQ/edit?utm content=DAGzXBs yP4&utm …" at bounding box center [729, 751] width 840 height 45
click at [459, 730] on link "[URL][DOMAIN_NAME]" at bounding box center [384, 740] width 150 height 21
click at [745, 639] on p "Description: Students will complete in groups of two the matching activity. I u…" at bounding box center [729, 673] width 840 height 68
click at [459, 730] on link "[URL][DOMAIN_NAME]" at bounding box center [384, 740] width 150 height 21
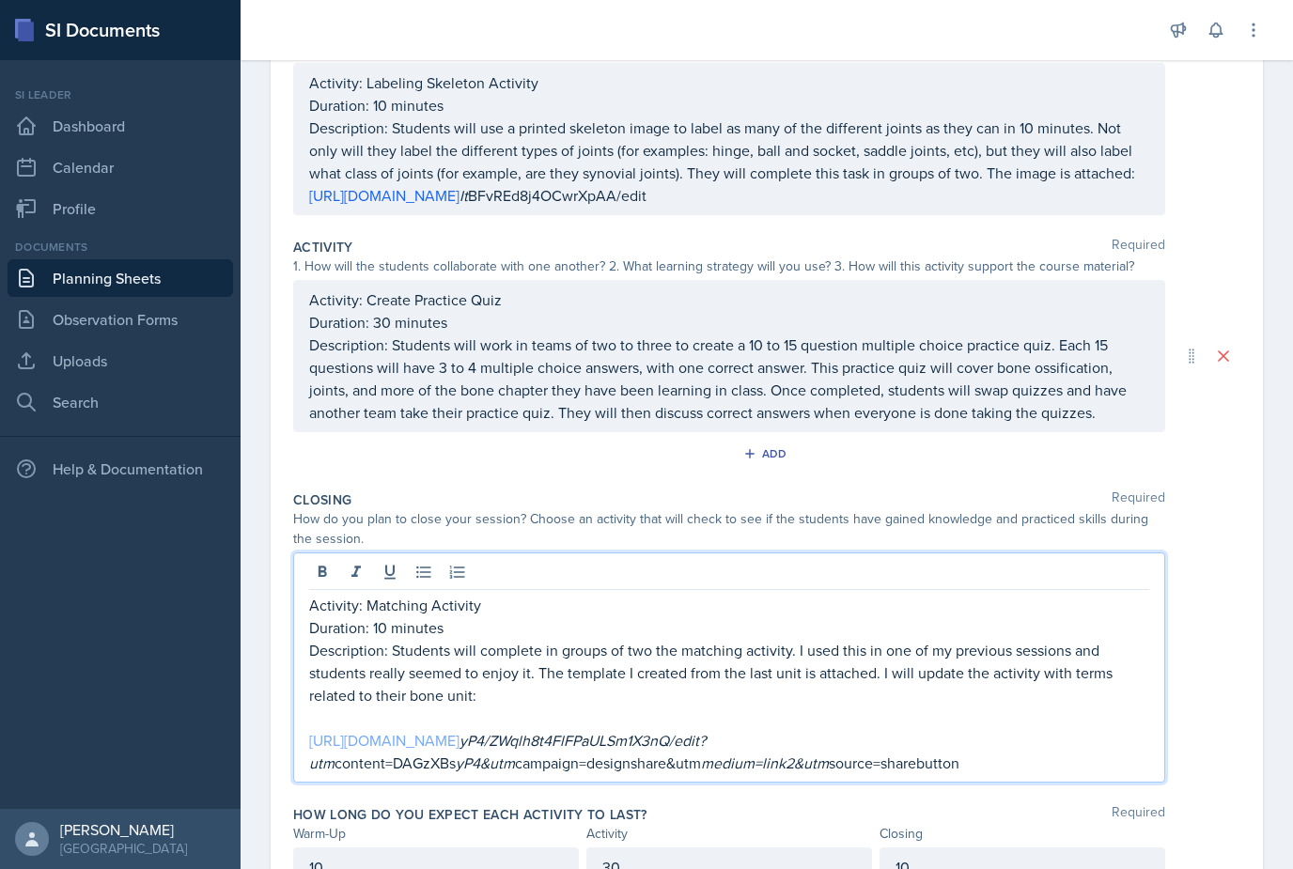
click at [459, 730] on link "[URL][DOMAIN_NAME]" at bounding box center [384, 740] width 150 height 21
click at [1088, 729] on p "[URL][DOMAIN_NAME] yP4/ZWqlh8t4FlFPaULSm1X3nQ/edit?utm content=DAGzXBs yP4&utm …" at bounding box center [729, 751] width 840 height 45
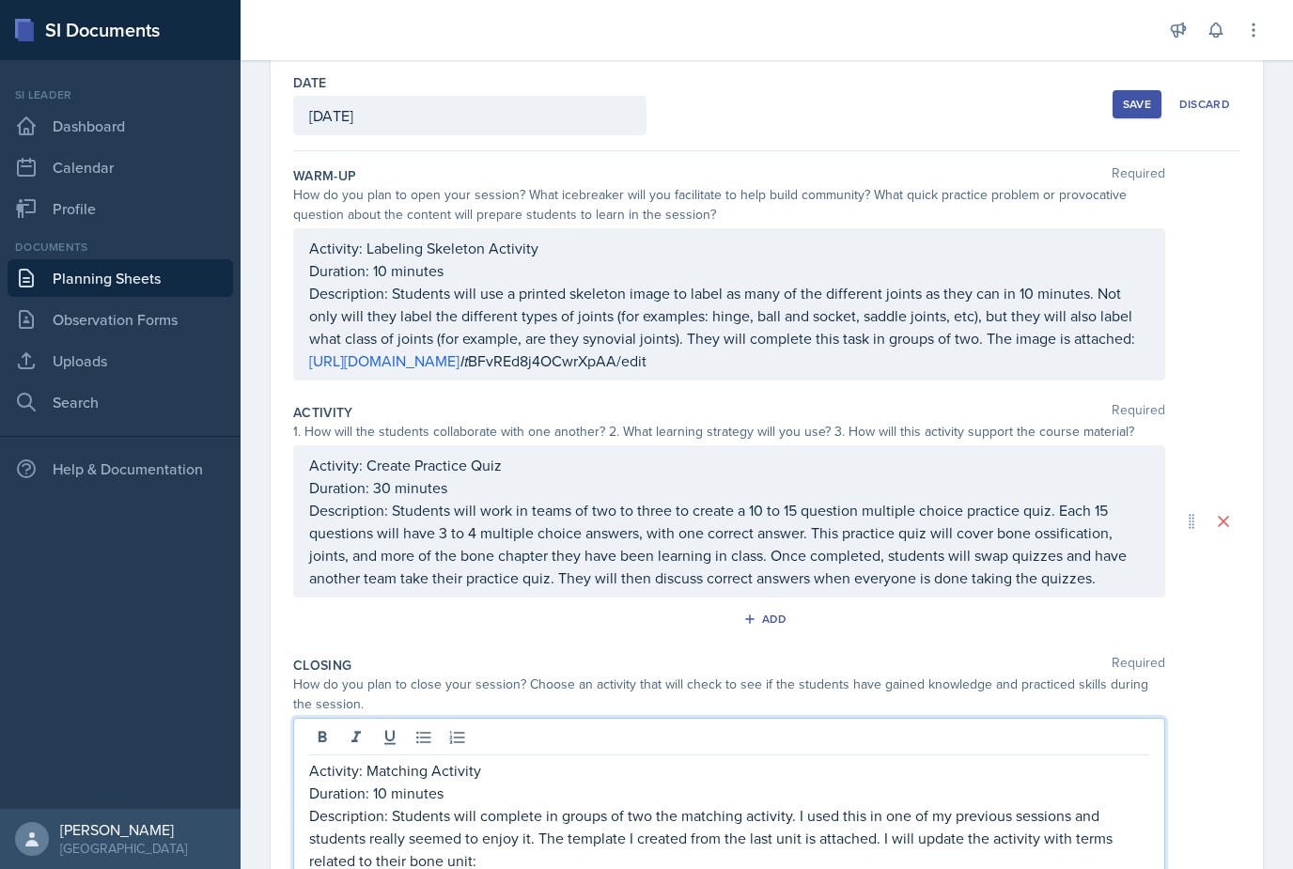
scroll to position [83, 0]
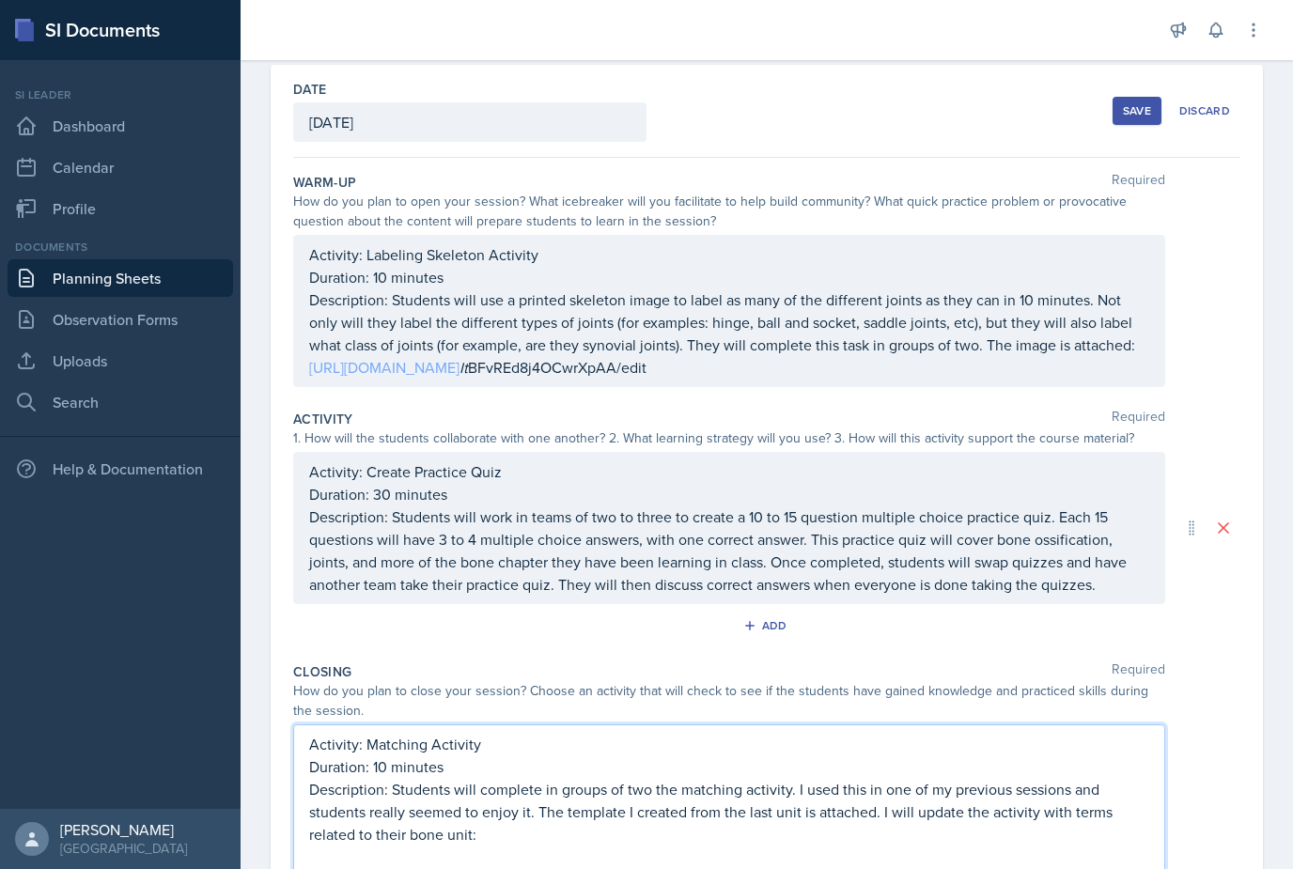
click at [563, 311] on div "Activity: Labeling Skeleton Activity Duration: 10 minutes Description: Students…" at bounding box center [729, 310] width 840 height 135
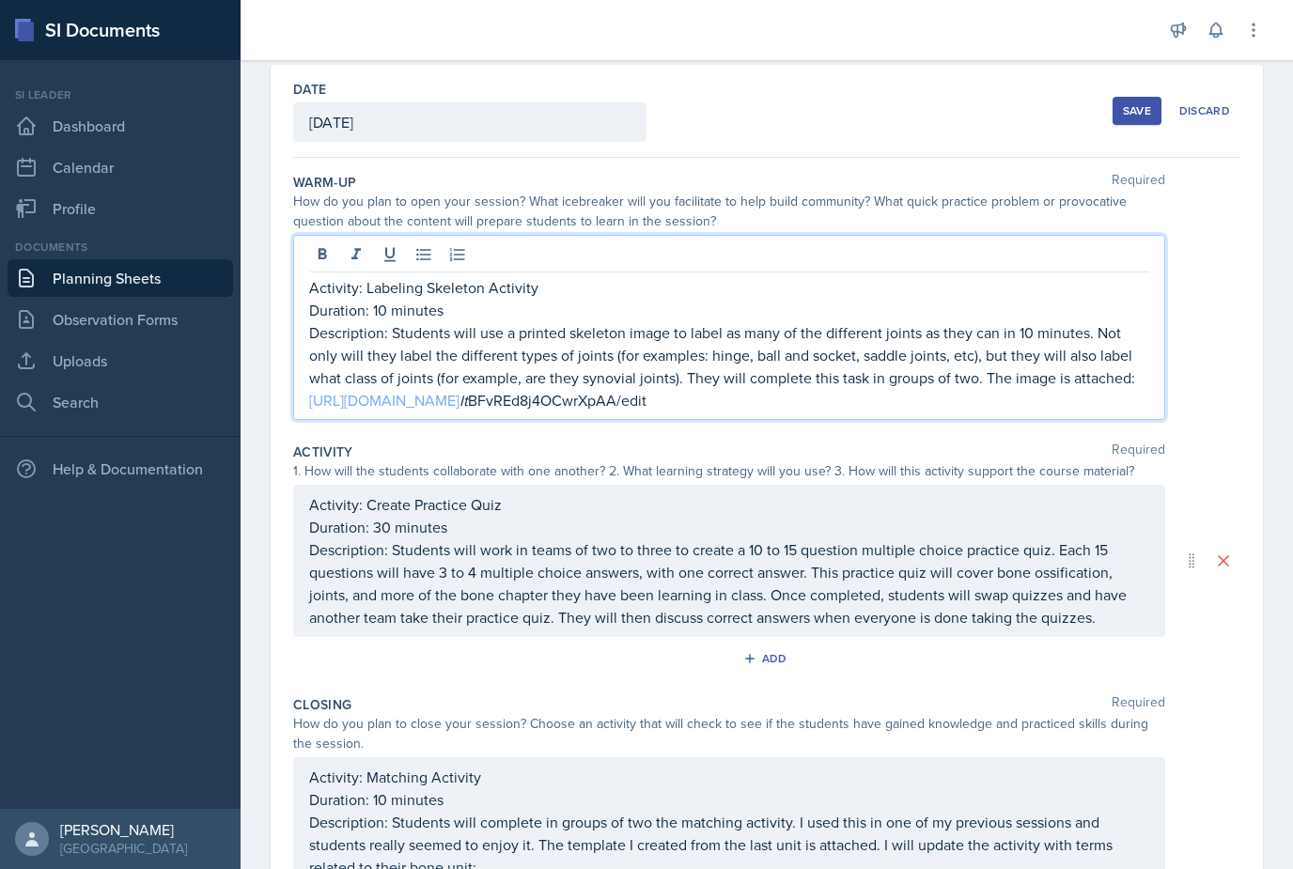
click at [459, 390] on link "[URL][DOMAIN_NAME]" at bounding box center [384, 400] width 150 height 21
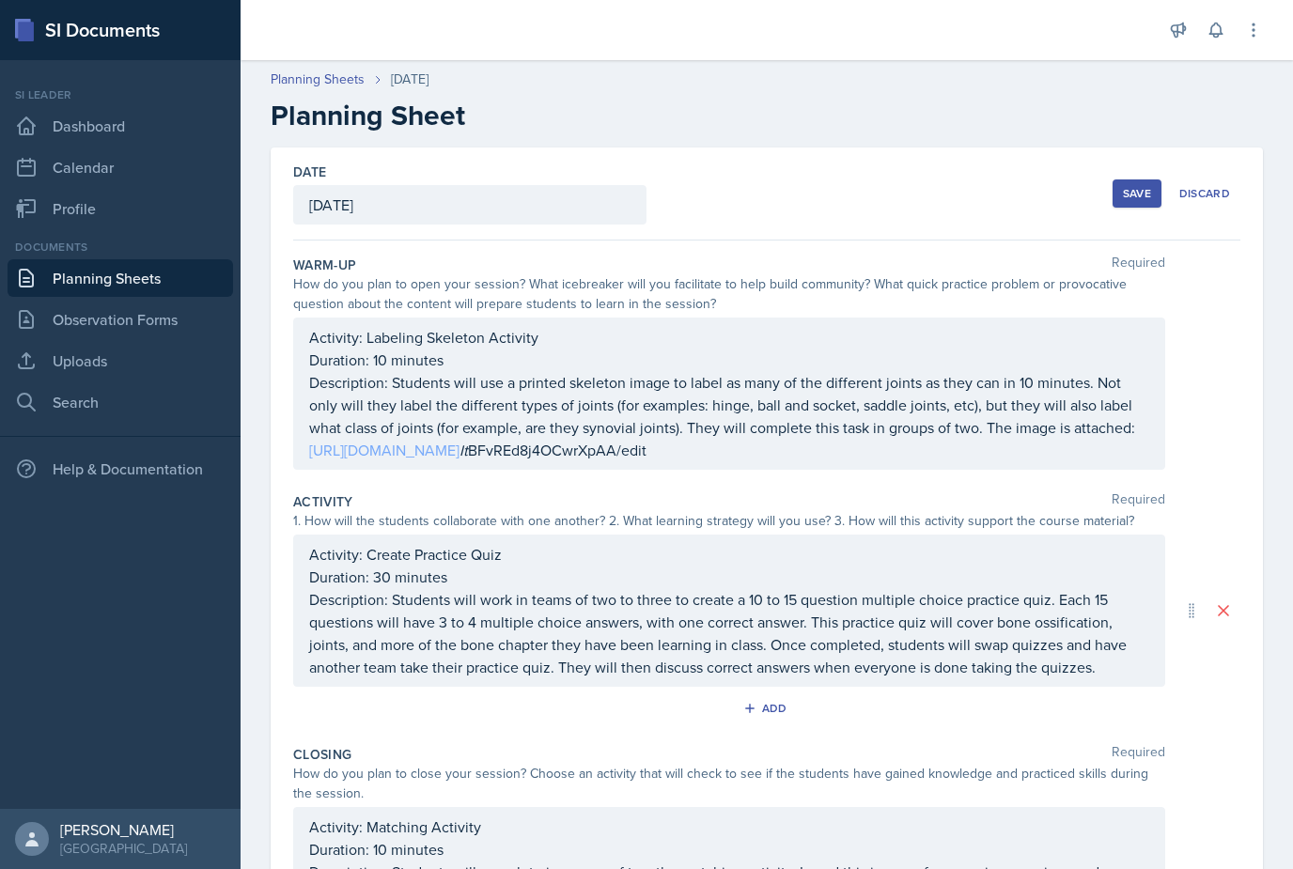
scroll to position [0, 0]
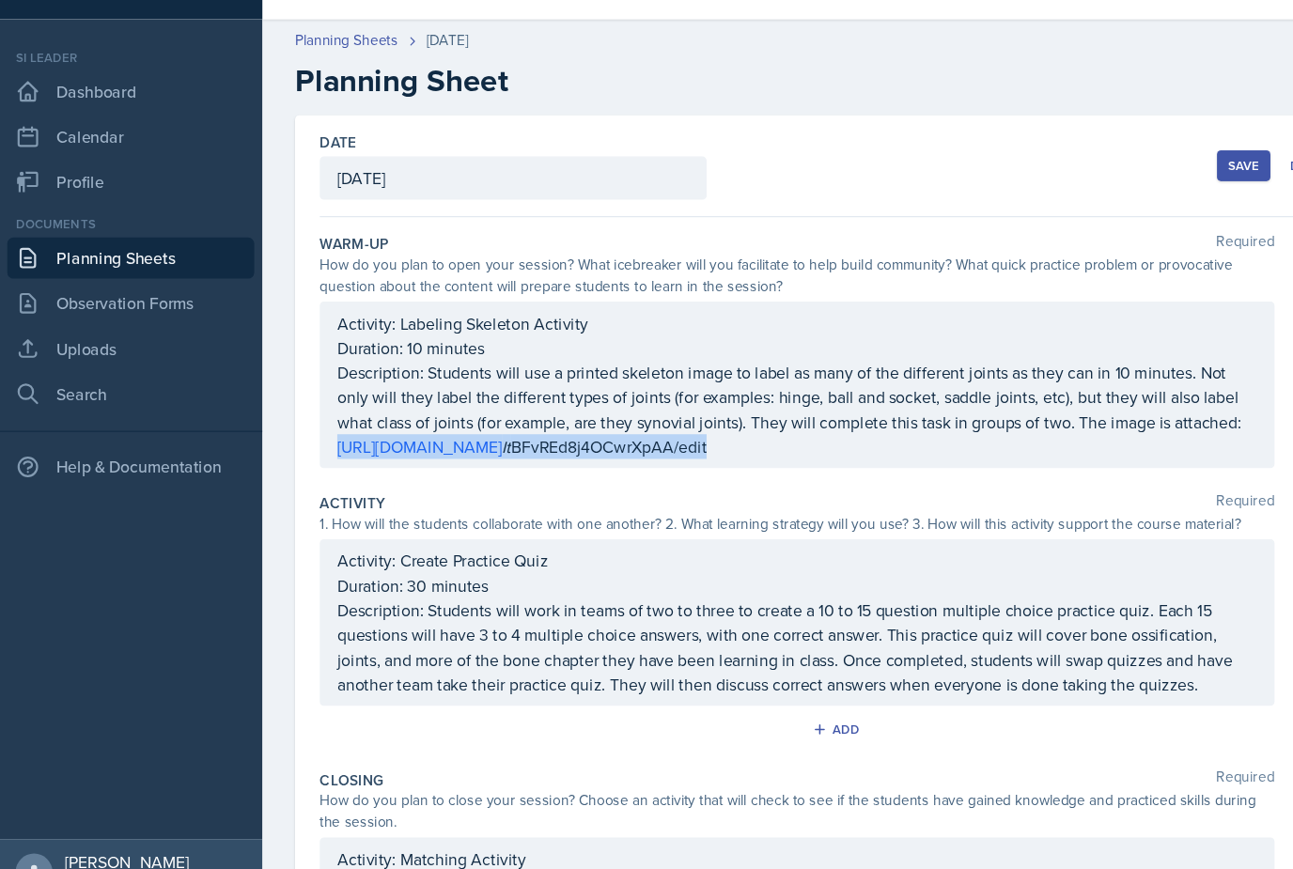
click at [788, 371] on p "Description: Students will use a printed skeleton image to label as many of the…" at bounding box center [729, 405] width 840 height 68
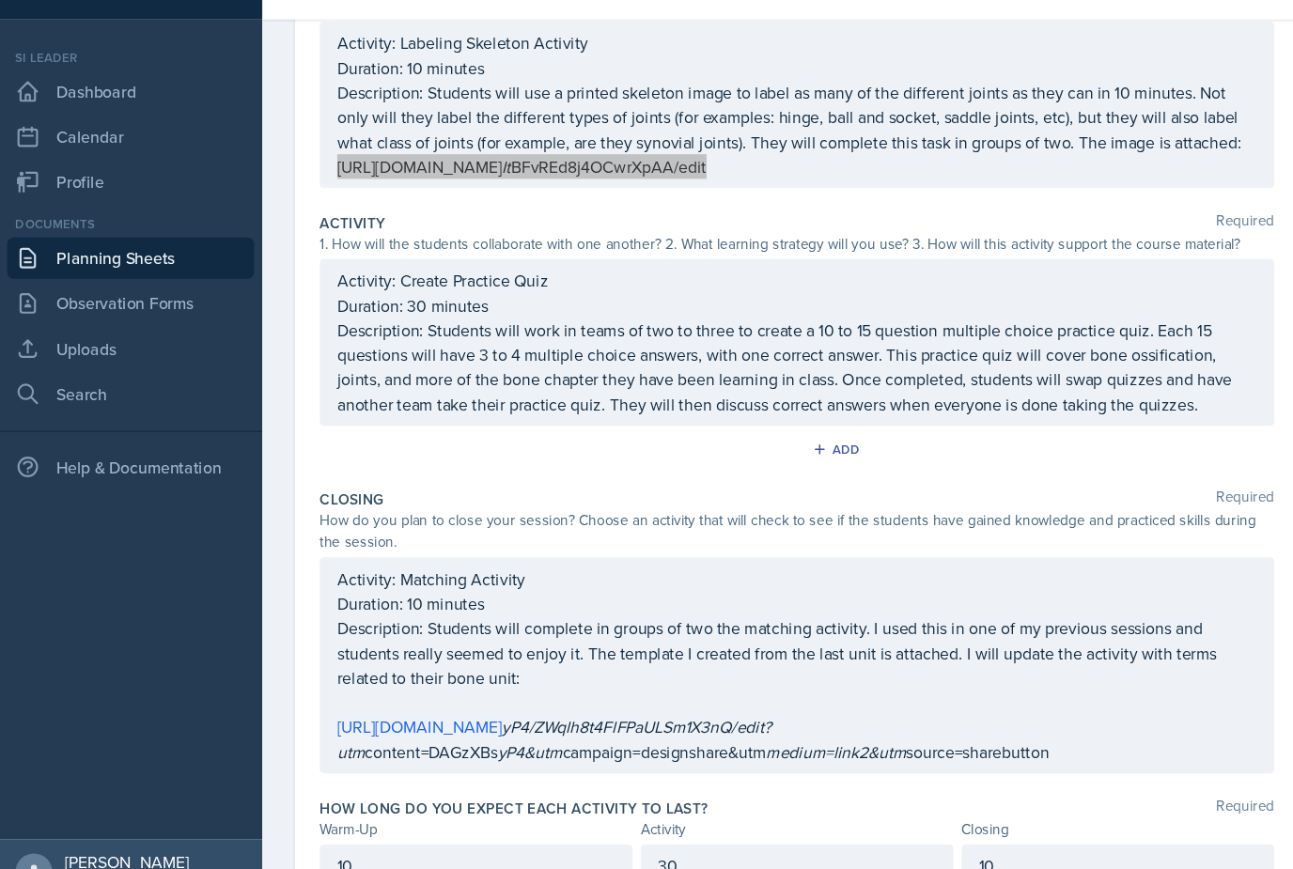
scroll to position [255, 0]
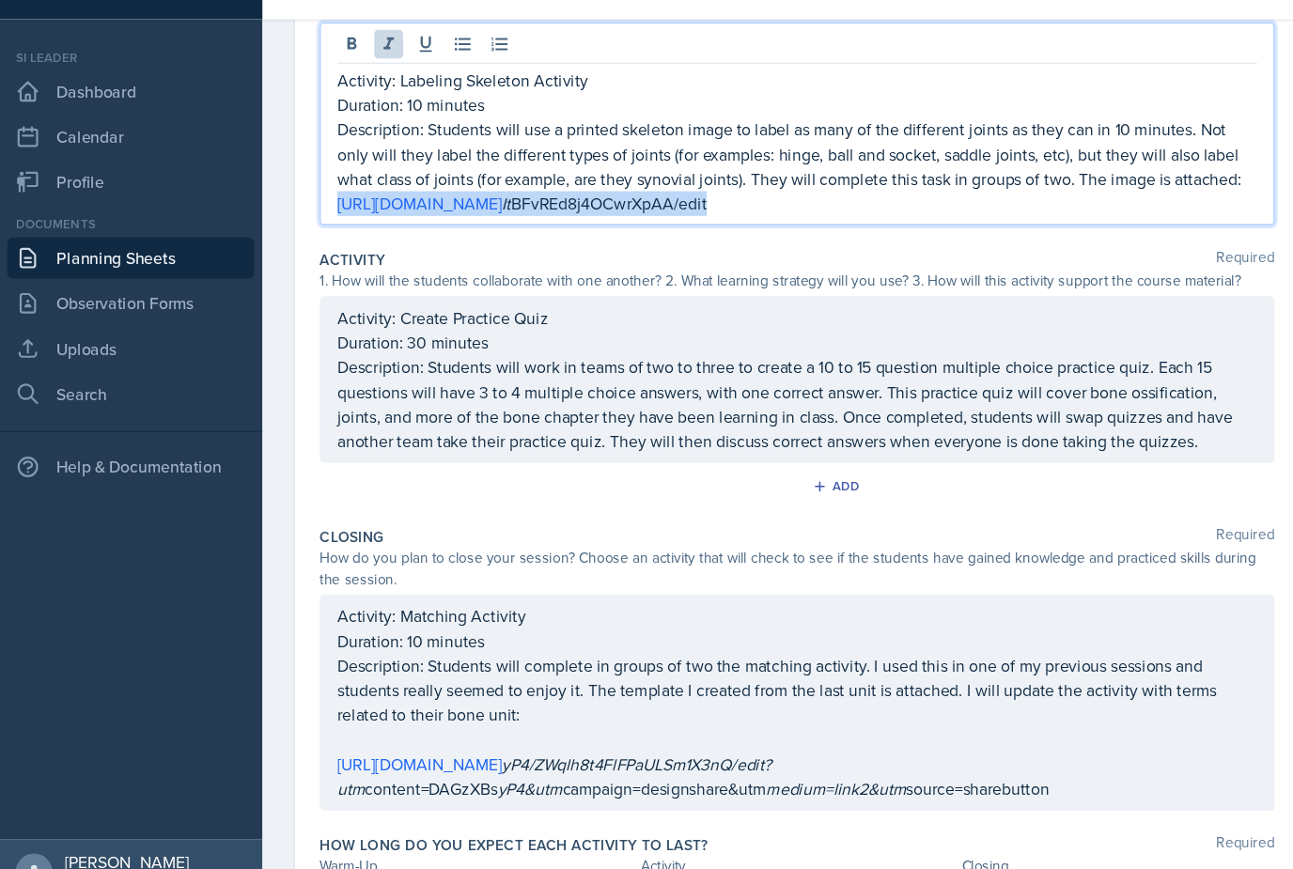
click at [938, 623] on div "Activity: Matching Activity Duration: 10 minutes Description: Students will com…" at bounding box center [729, 684] width 840 height 180
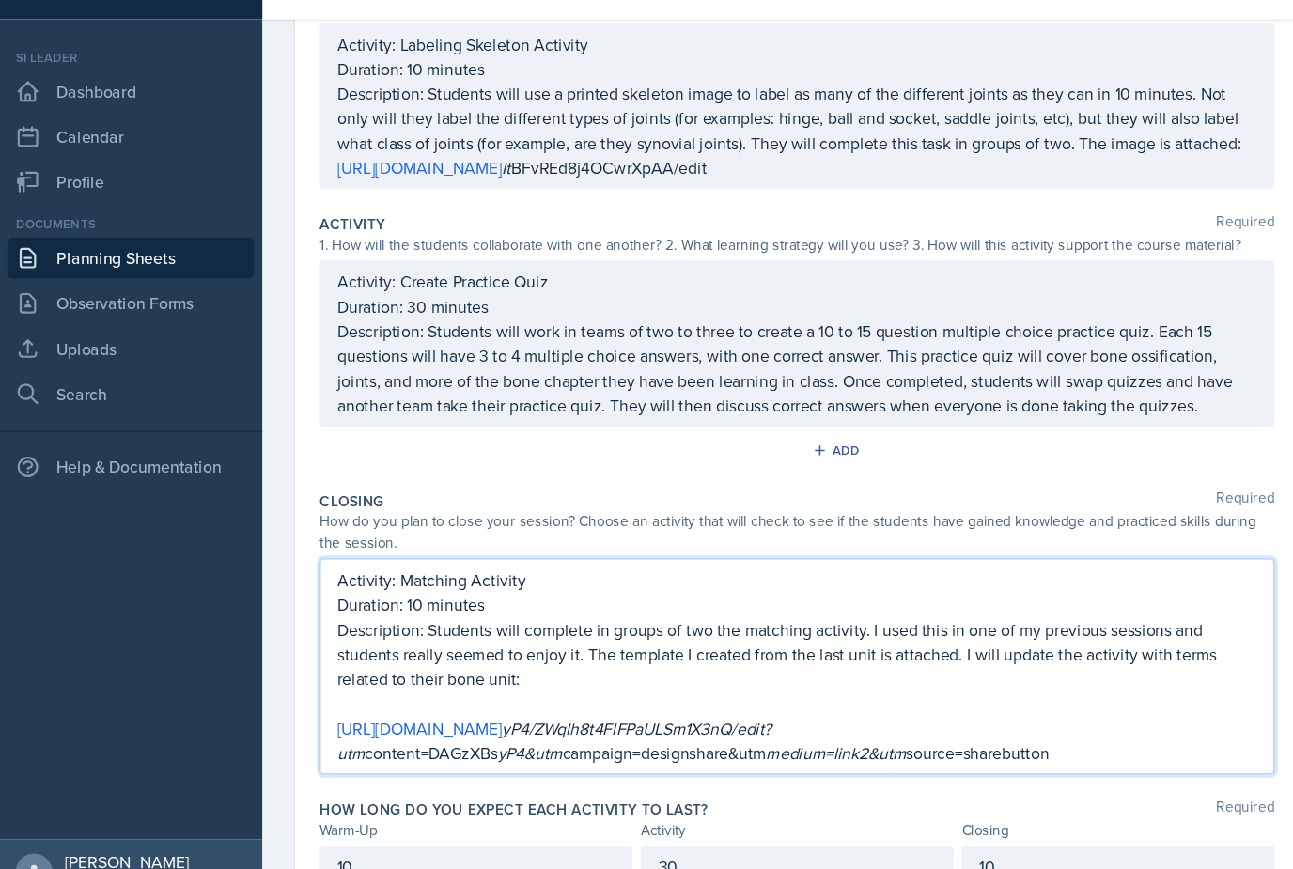
click at [954, 791] on div "Closing" at bounding box center [1022, 801] width 286 height 20
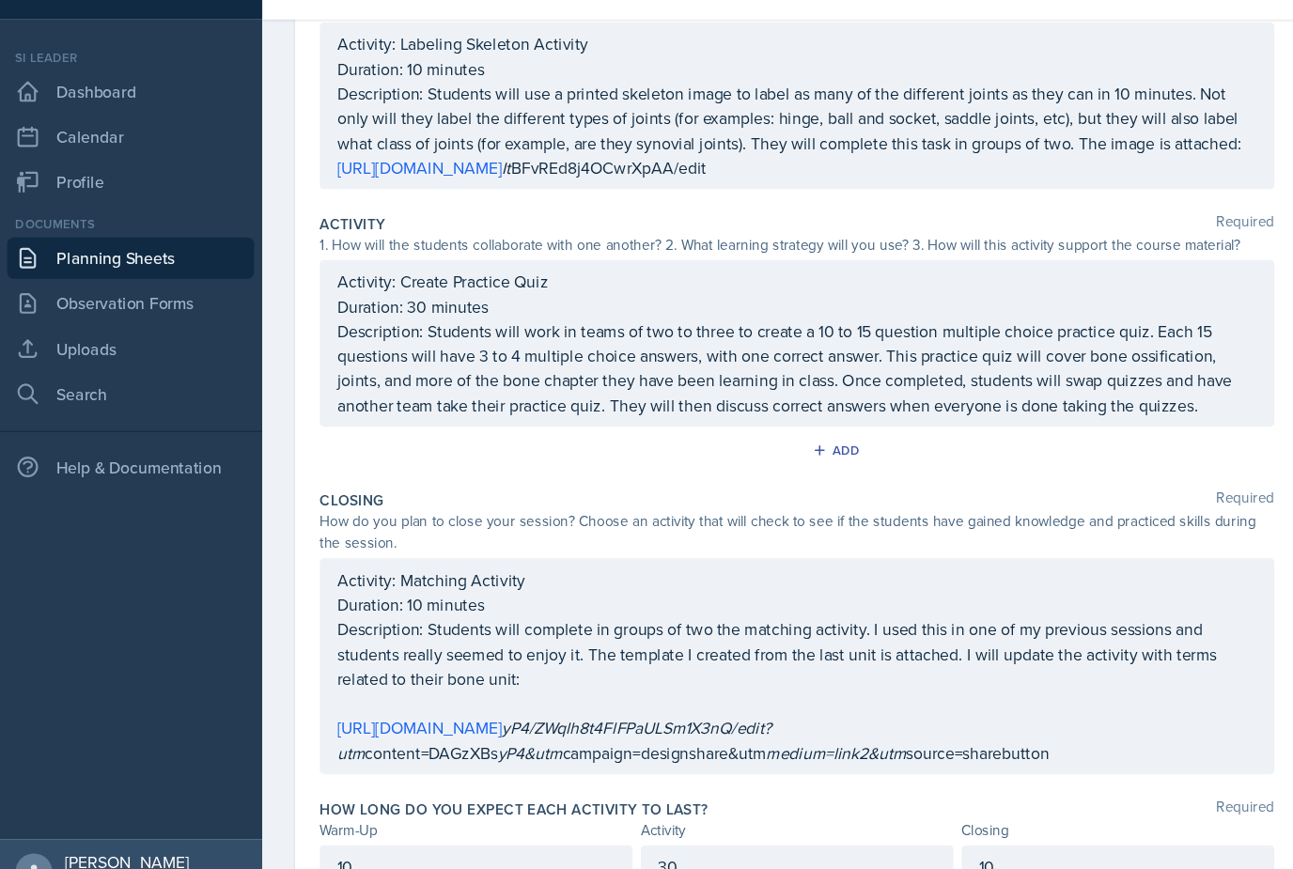
click at [949, 696] on p "[URL][DOMAIN_NAME] yP4/ZWqlh8t4FlFPaULSm1X3nQ/edit?utm content=DAGzXBs yP4&utm …" at bounding box center [729, 718] width 840 height 45
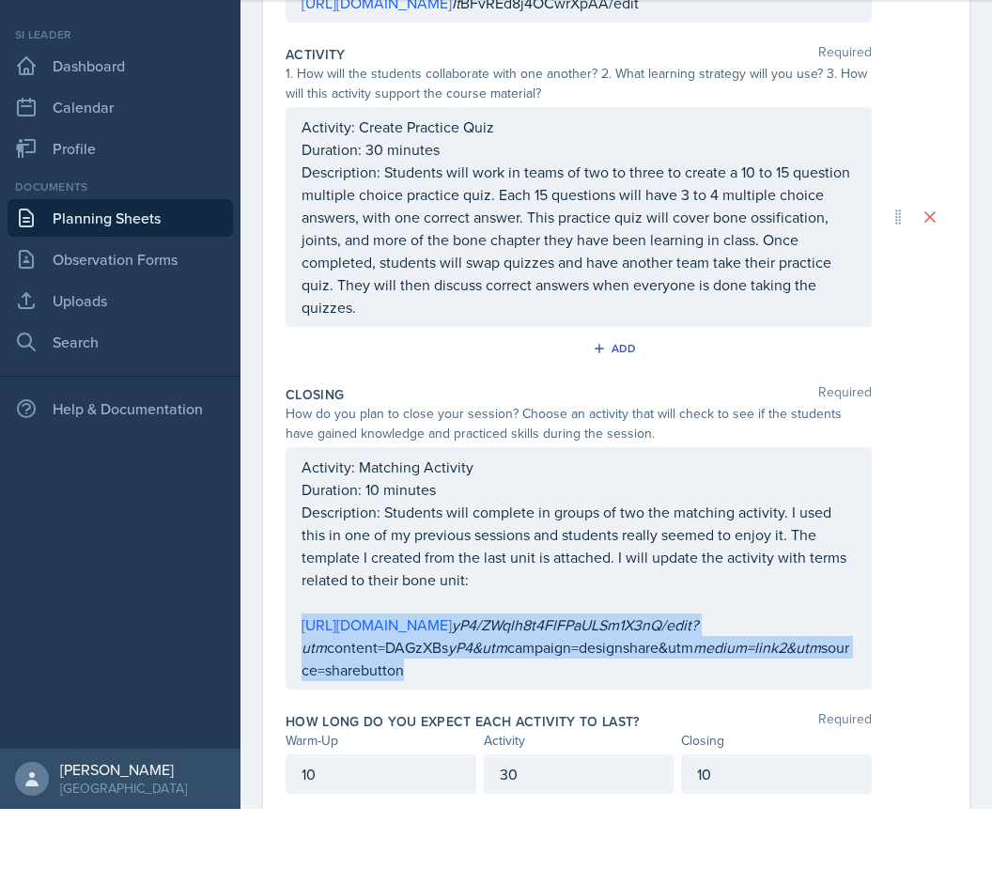
scroll to position [60, 0]
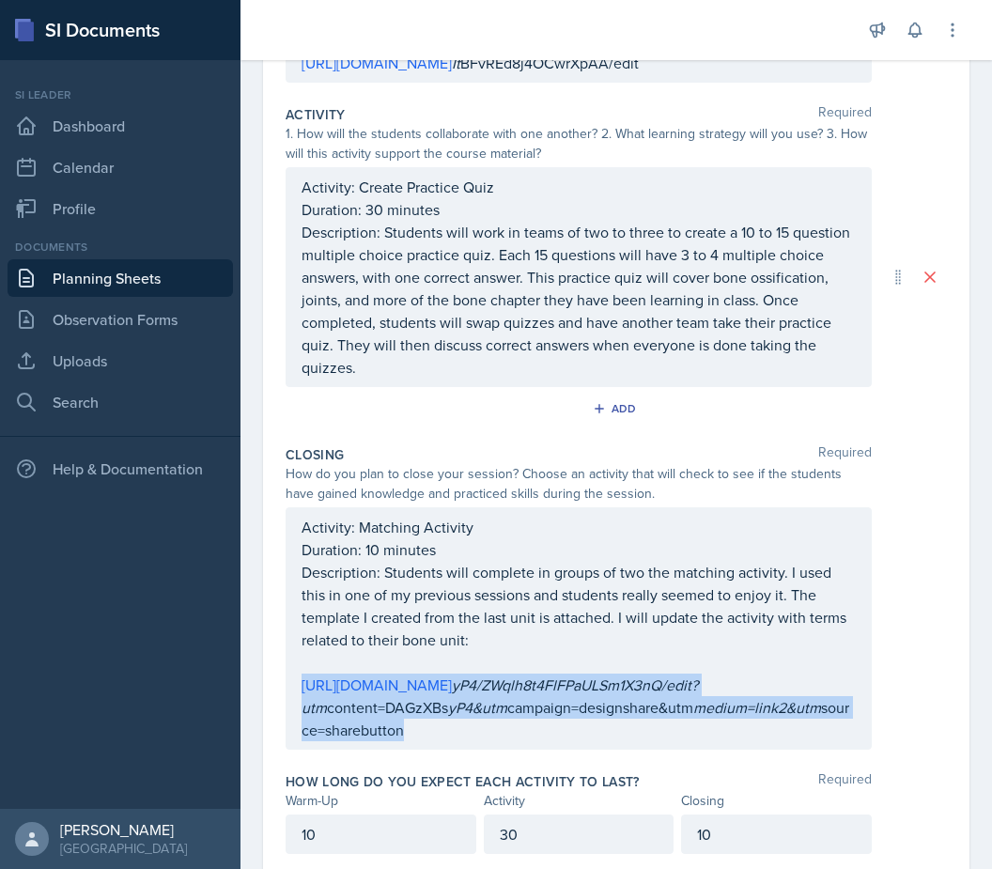
click at [488, 697] on em "yP4&utm" at bounding box center [477, 707] width 59 height 21
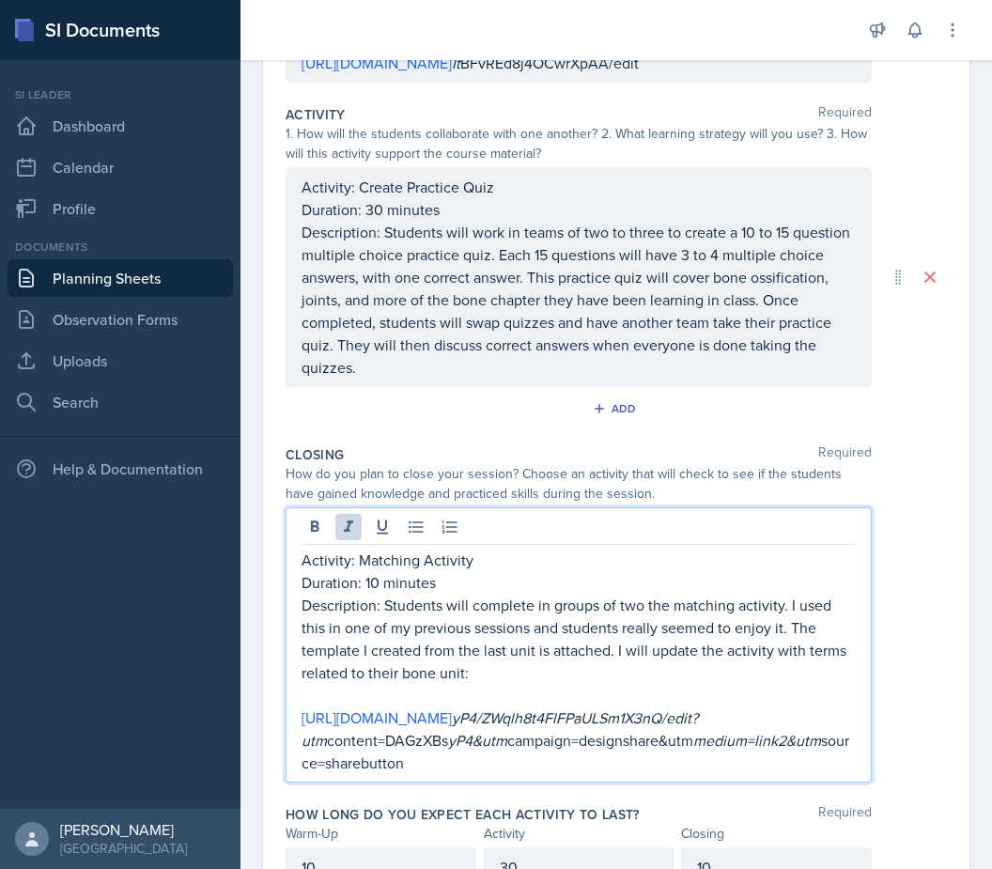
click at [516, 711] on p "[URL][DOMAIN_NAME] yP4/ZWqlh8t4FlFPaULSm1X3nQ/edit?utm content=DAGzXBs yP4&utm …" at bounding box center [579, 741] width 554 height 68
click at [471, 604] on p "Description: Students will complete in groups of two the matching activity. I u…" at bounding box center [579, 639] width 554 height 90
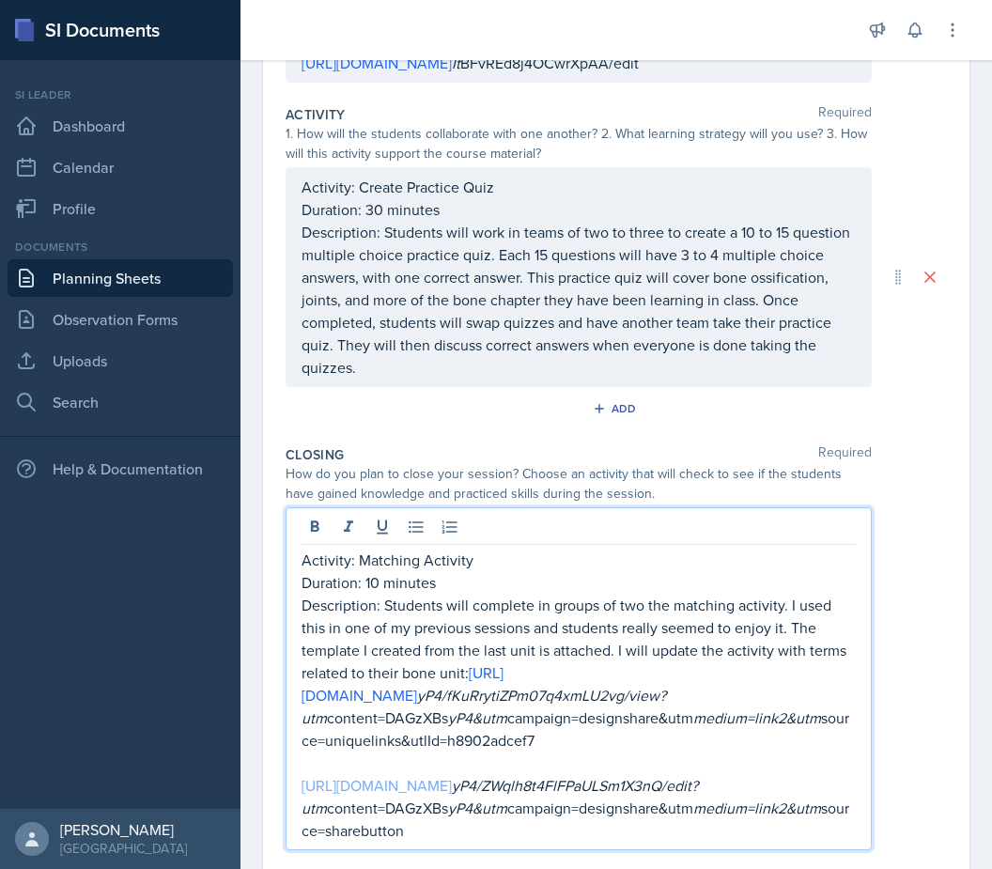
click at [309, 775] on link "[URL][DOMAIN_NAME]" at bounding box center [377, 785] width 150 height 21
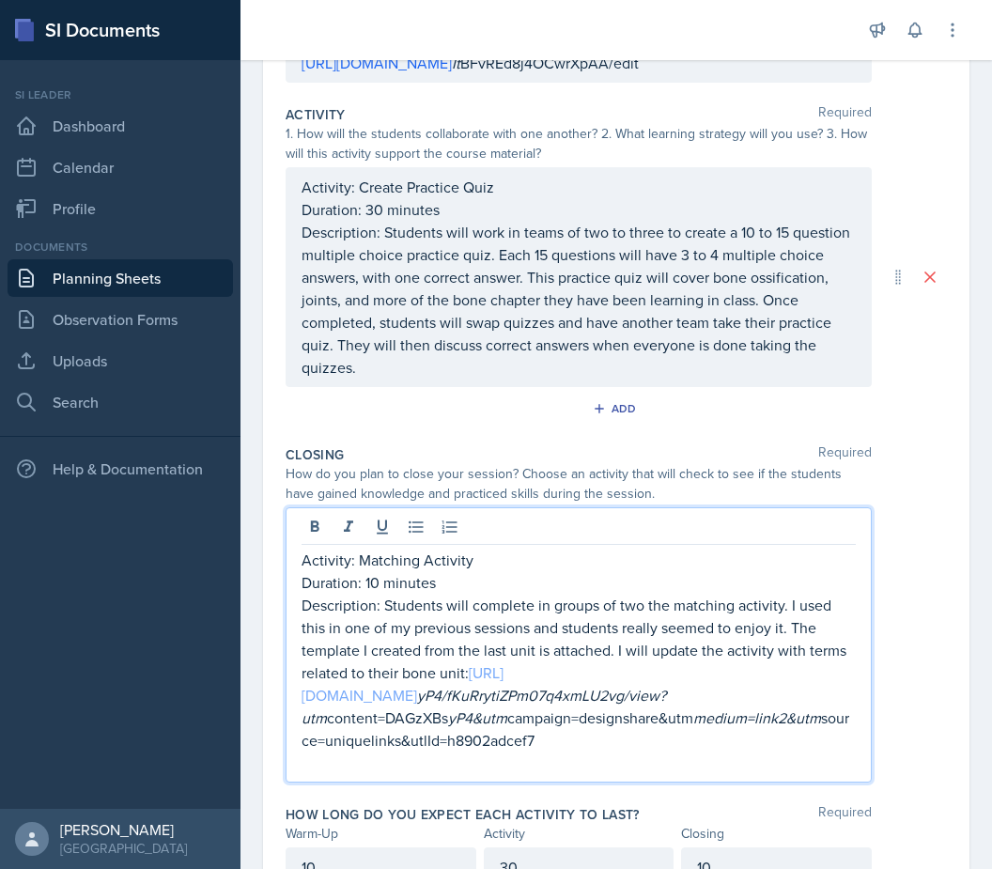
click at [303, 662] on link "[URL][DOMAIN_NAME]" at bounding box center [403, 683] width 202 height 43
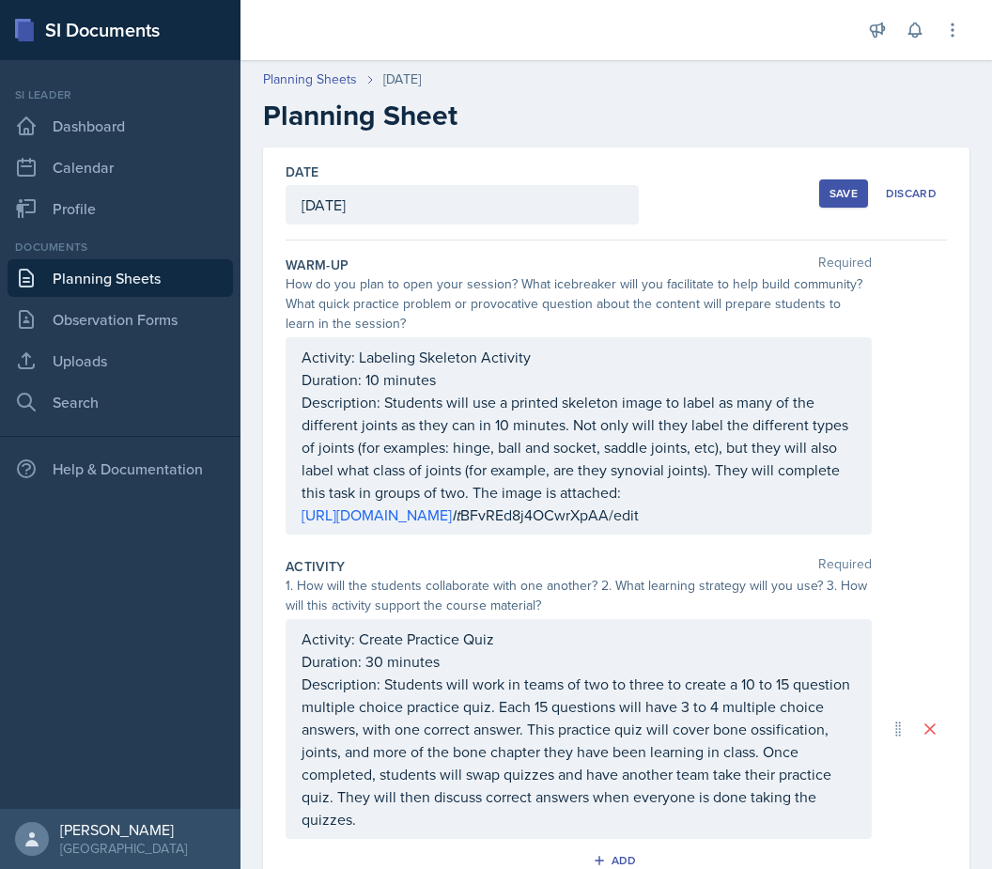
scroll to position [0, 0]
click at [843, 186] on div "Save" at bounding box center [844, 193] width 28 height 15
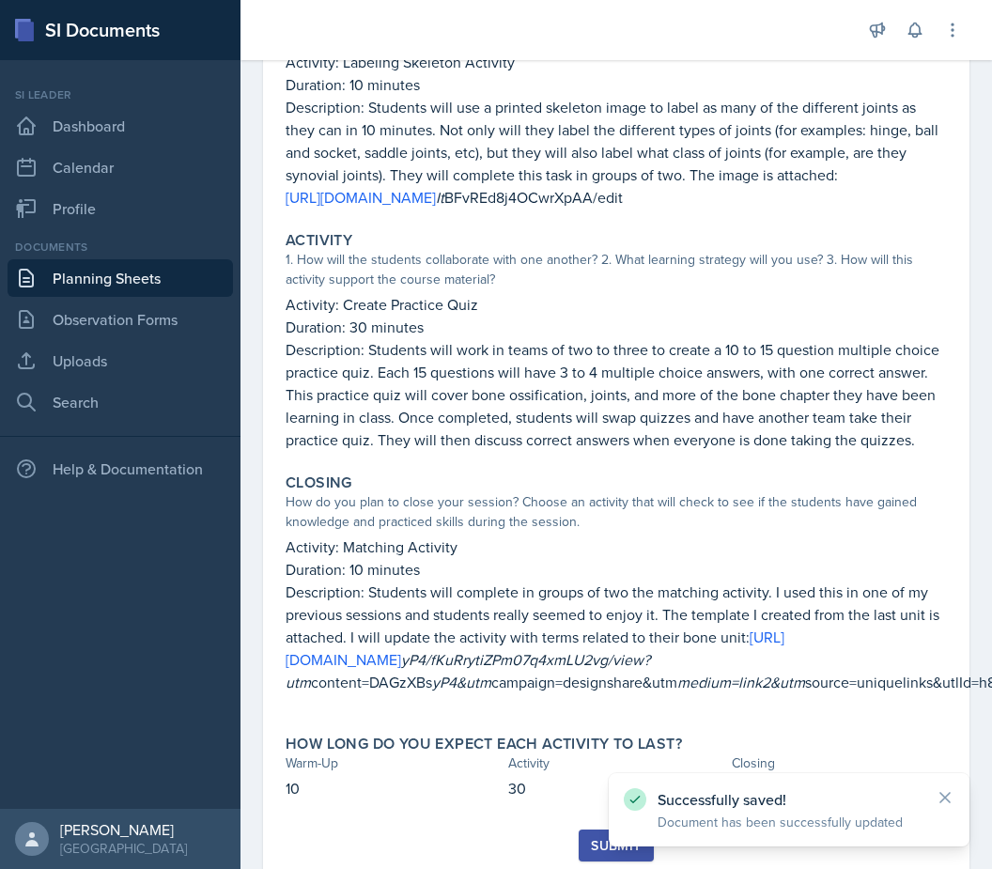
scroll to position [257, 0]
click at [628, 838] on div "Submit" at bounding box center [616, 845] width 50 height 15
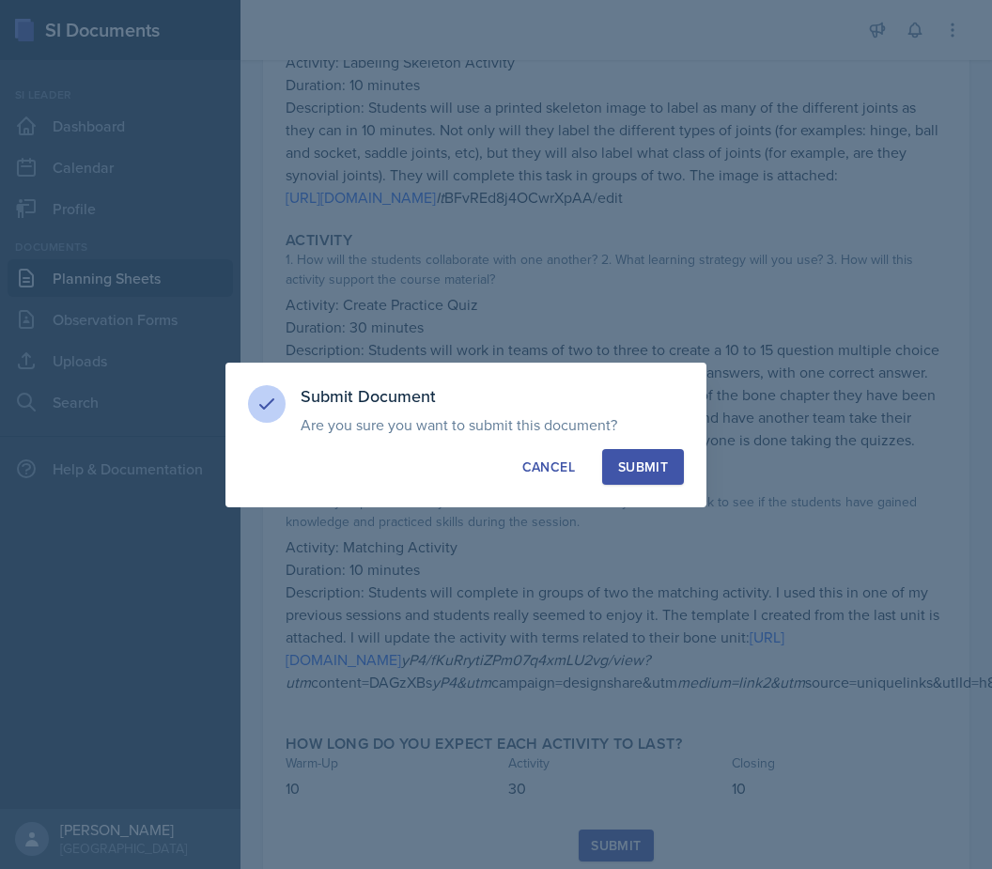
click at [675, 475] on button "Submit" at bounding box center [643, 467] width 82 height 36
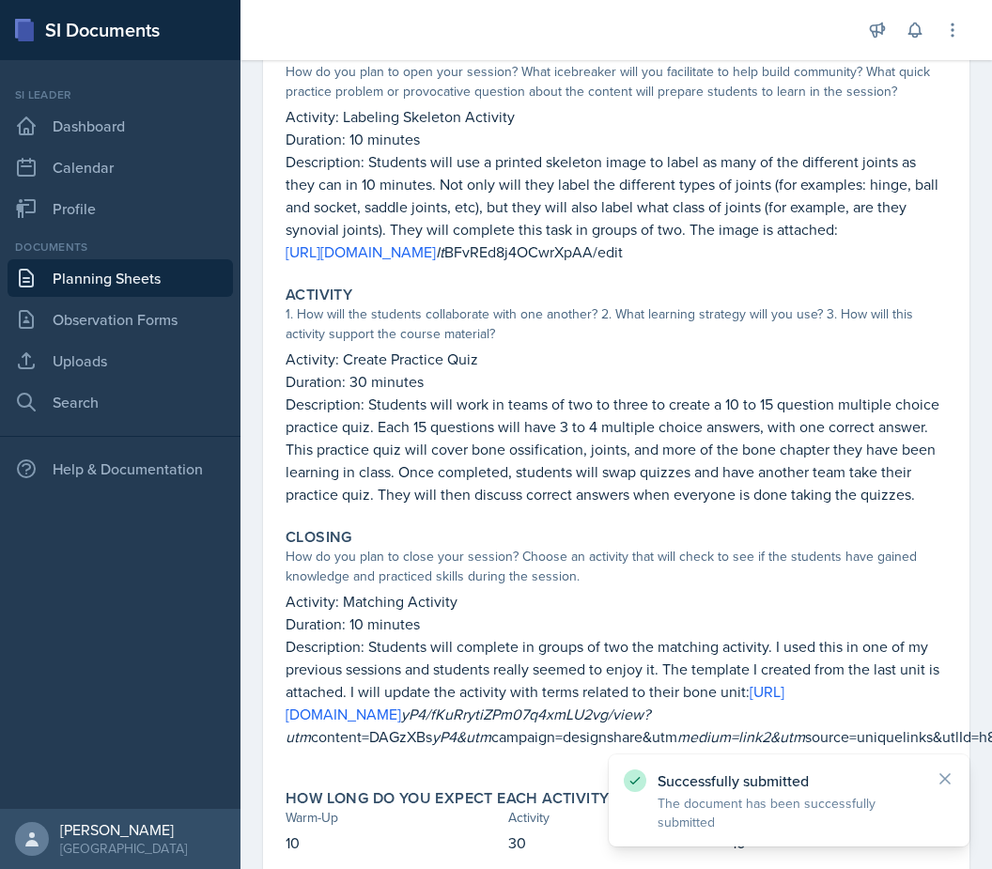
click at [156, 259] on link "Planning Sheets" at bounding box center [120, 278] width 225 height 38
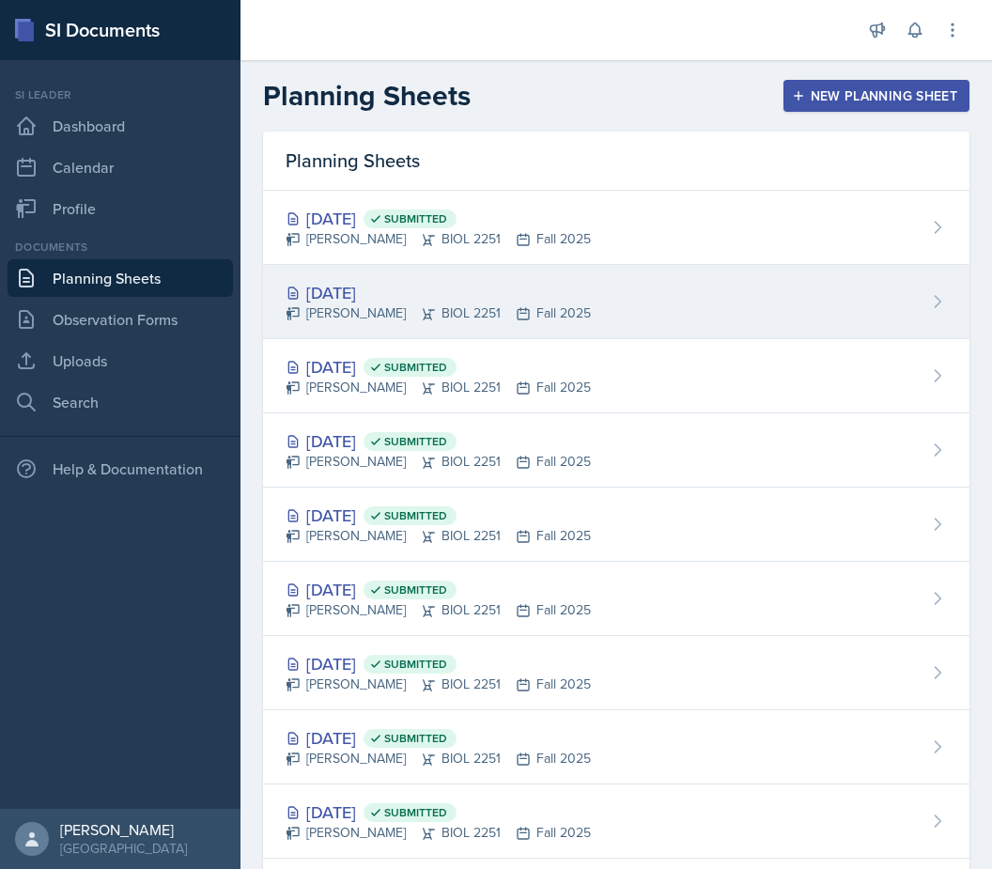
click at [385, 289] on div "[DATE]" at bounding box center [438, 292] width 305 height 25
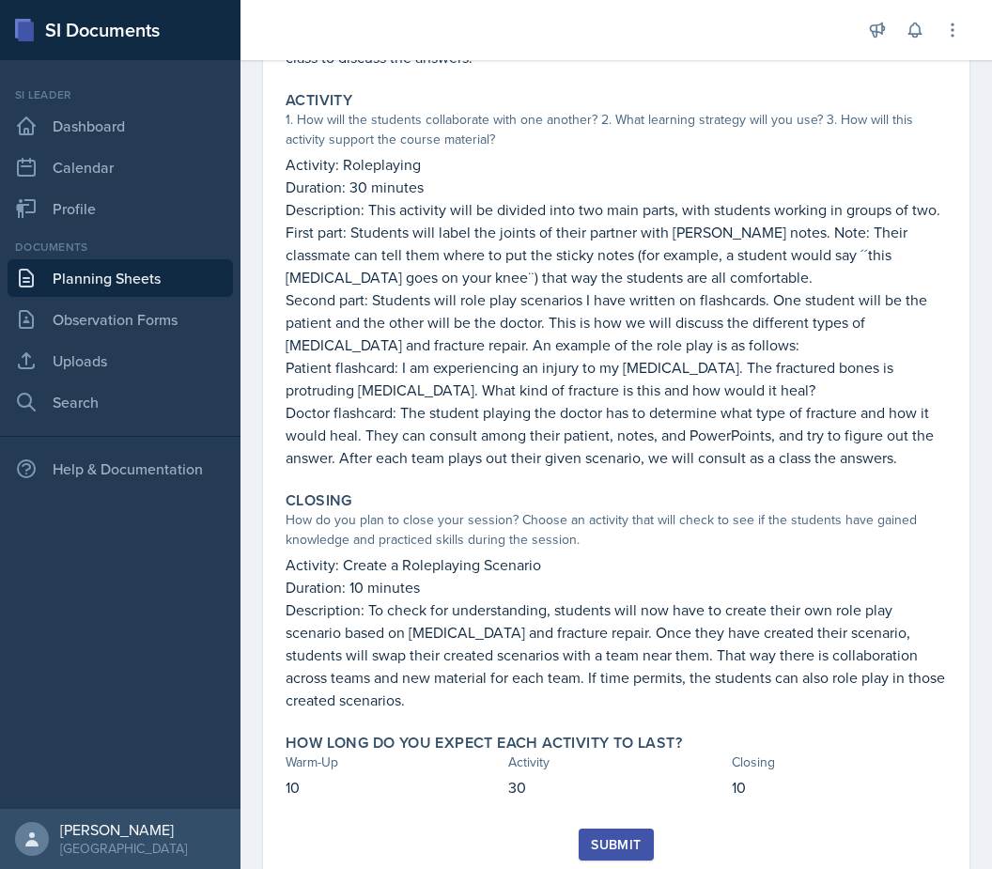
scroll to position [350, 0]
click at [638, 838] on div "Submit" at bounding box center [616, 845] width 50 height 15
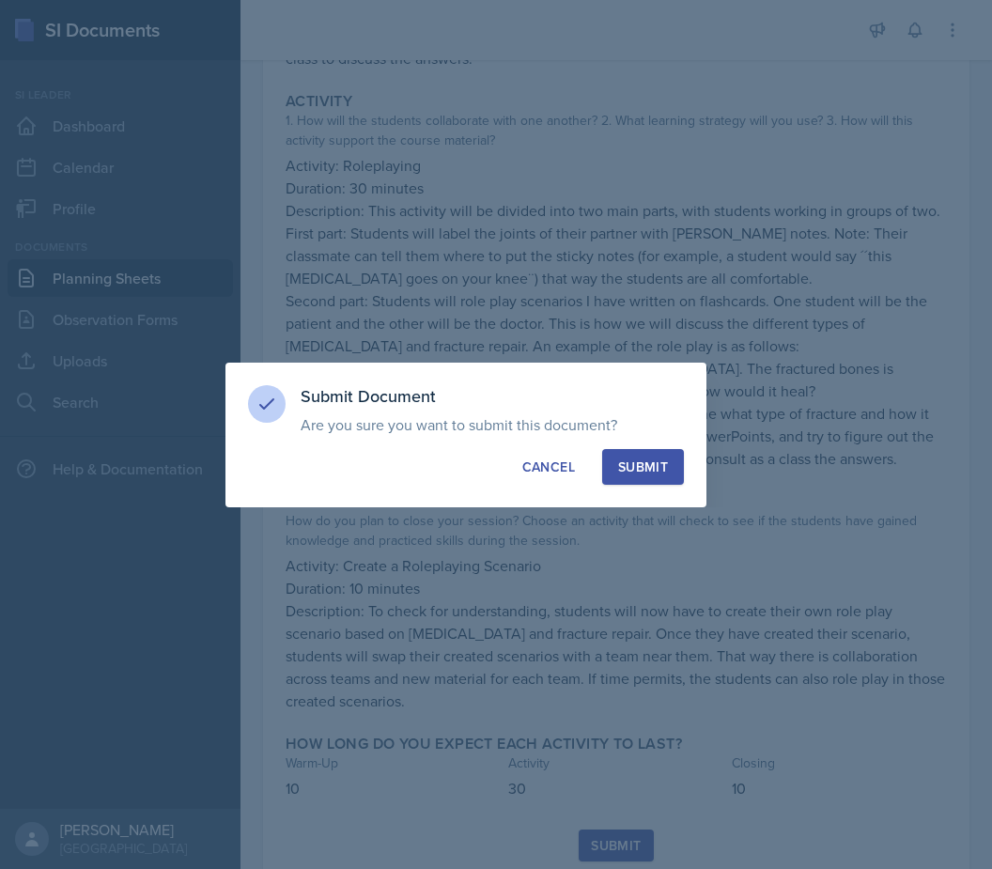
click at [673, 467] on button "Submit" at bounding box center [643, 467] width 82 height 36
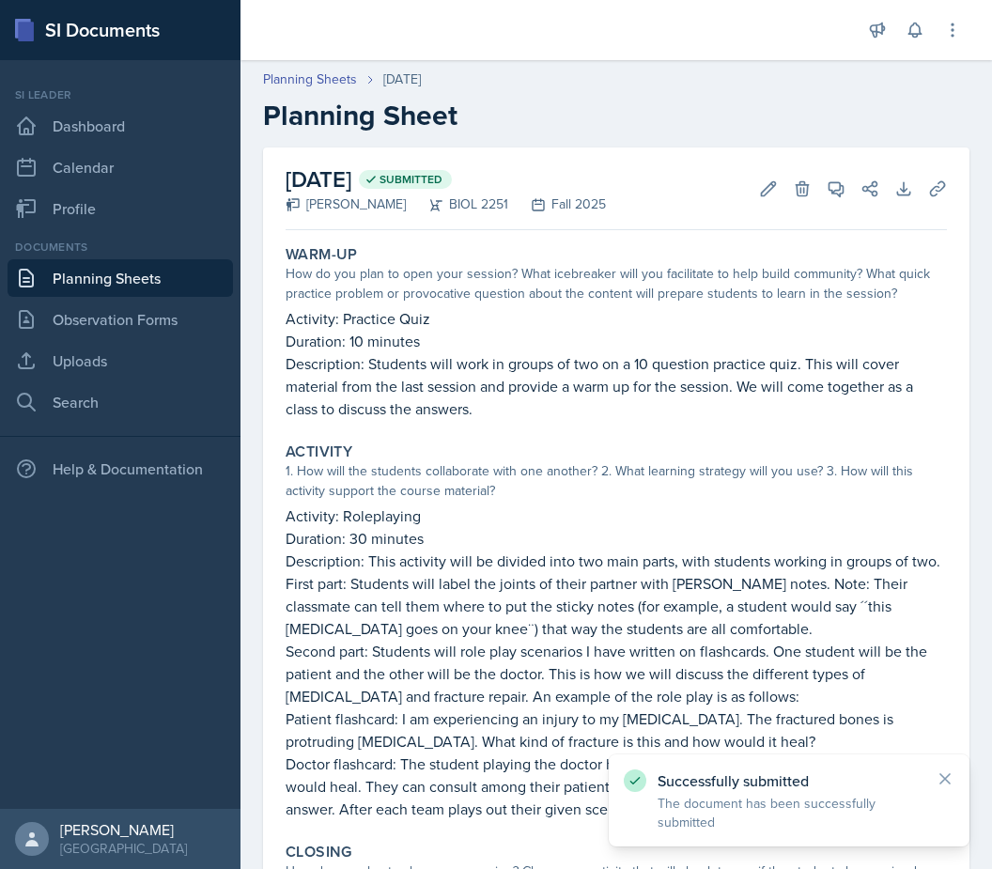
scroll to position [0, 0]
click at [197, 259] on link "Planning Sheets" at bounding box center [120, 278] width 225 height 38
